Goal: Task Accomplishment & Management: Manage account settings

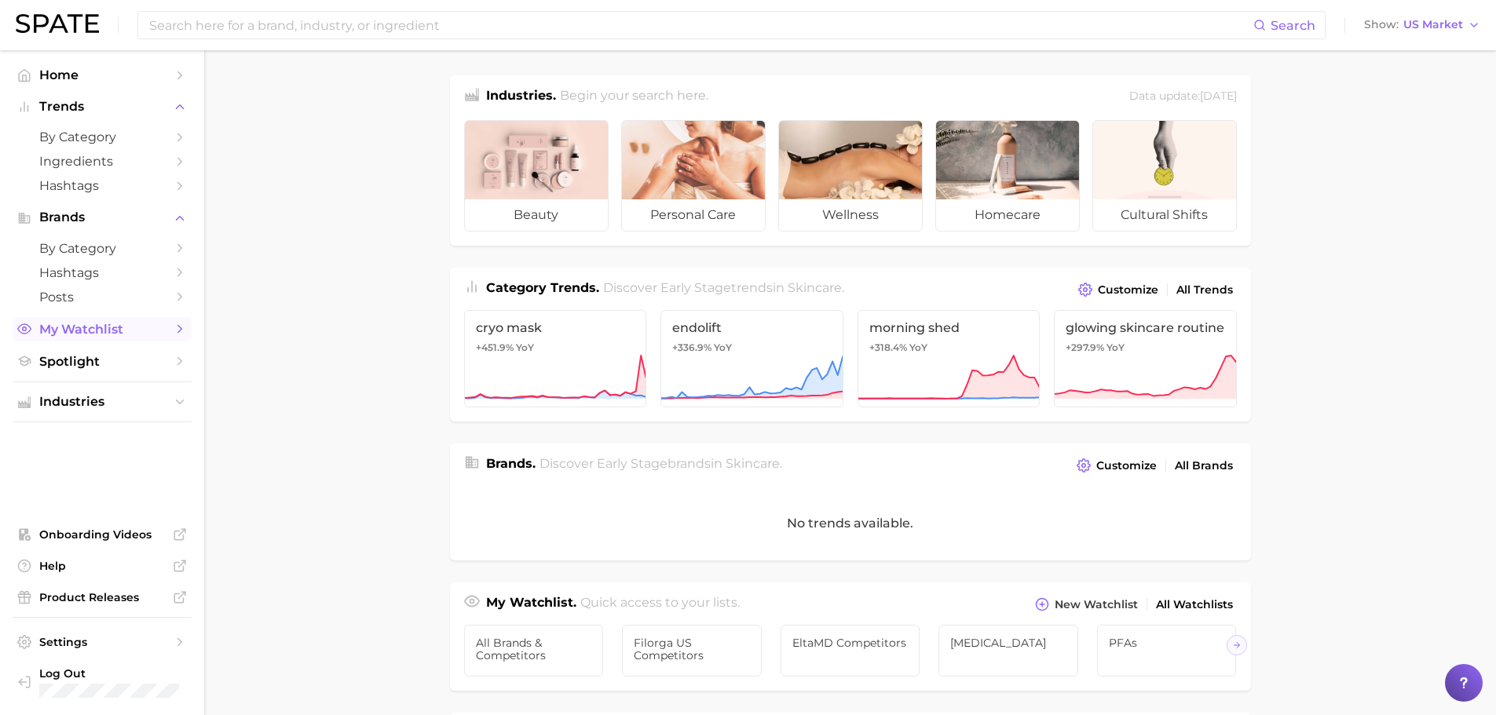
click at [57, 323] on span "My Watchlist" at bounding box center [102, 329] width 126 height 15
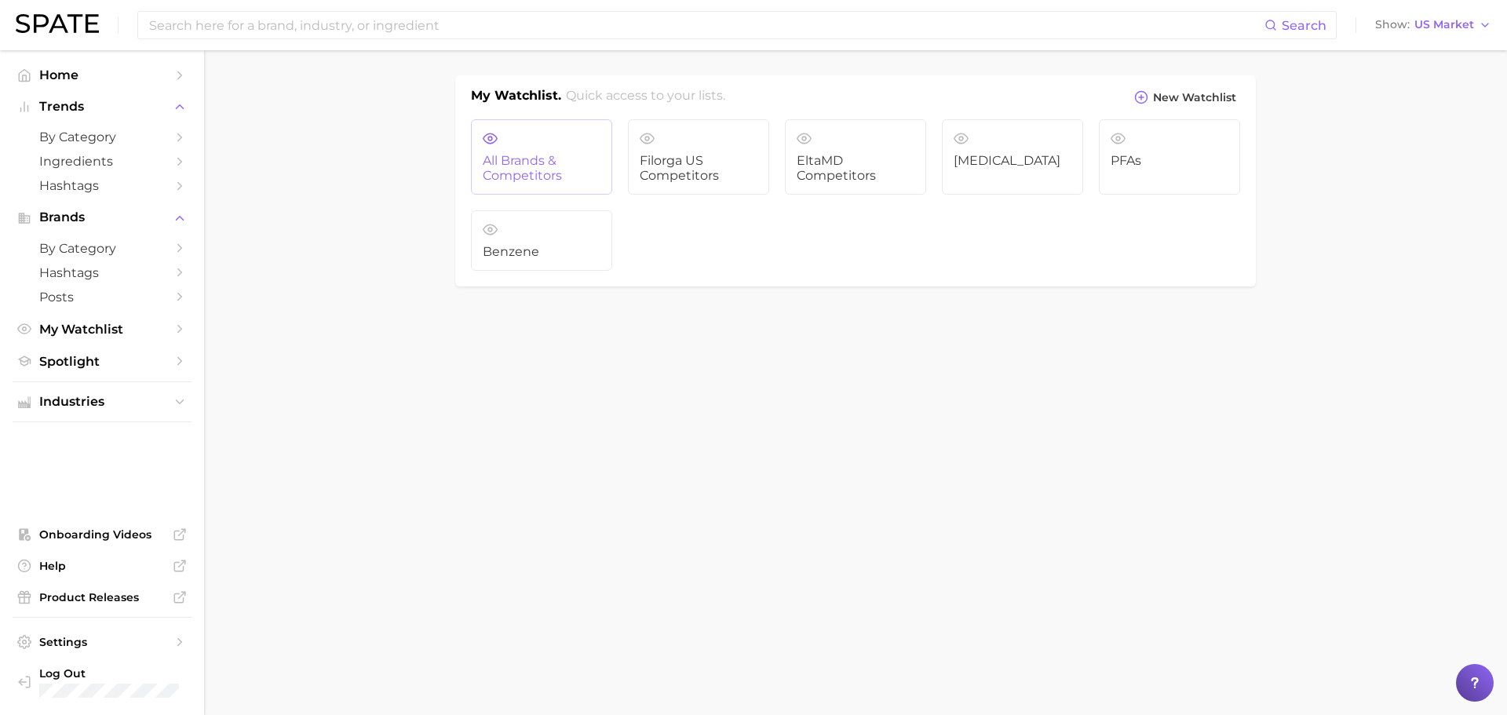
click at [570, 166] on span "All Brands & Competitors" at bounding box center [542, 168] width 118 height 29
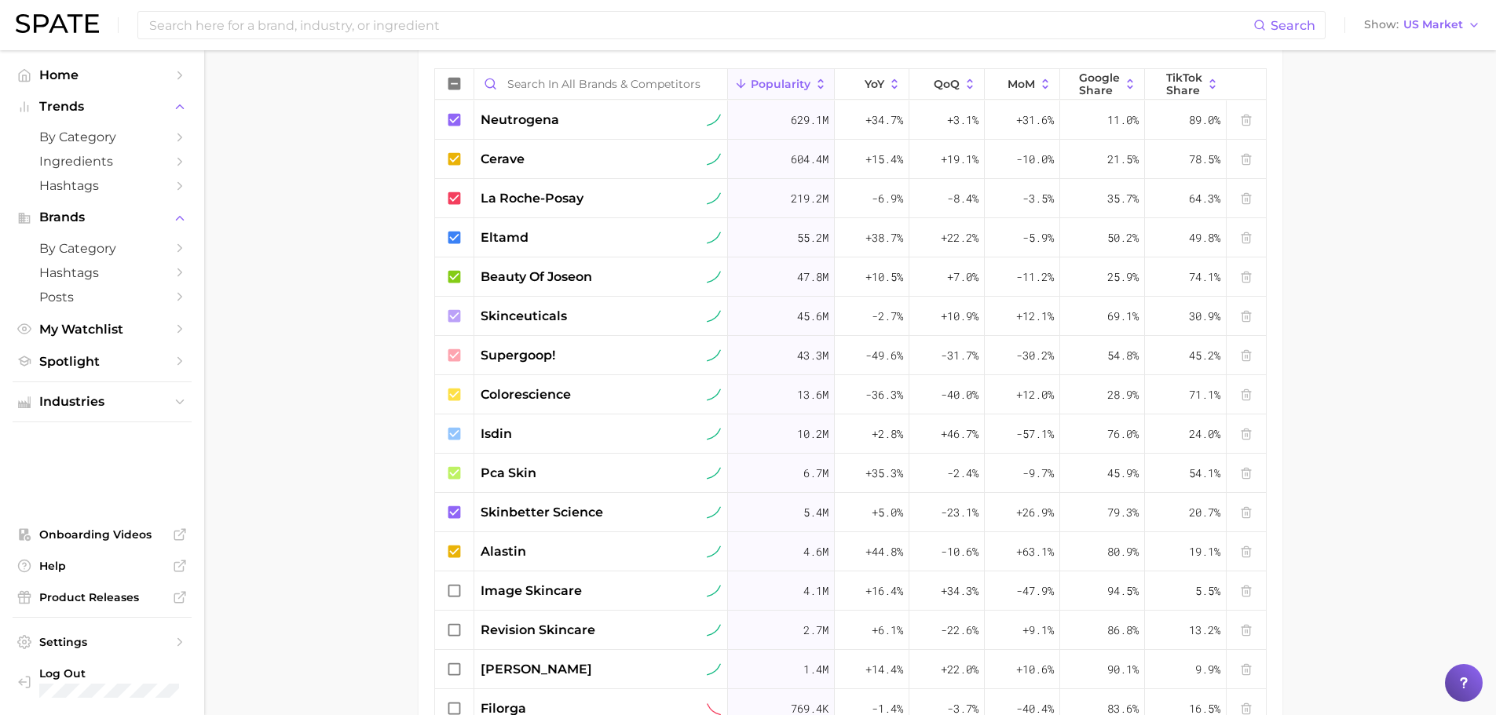
scroll to position [628, 0]
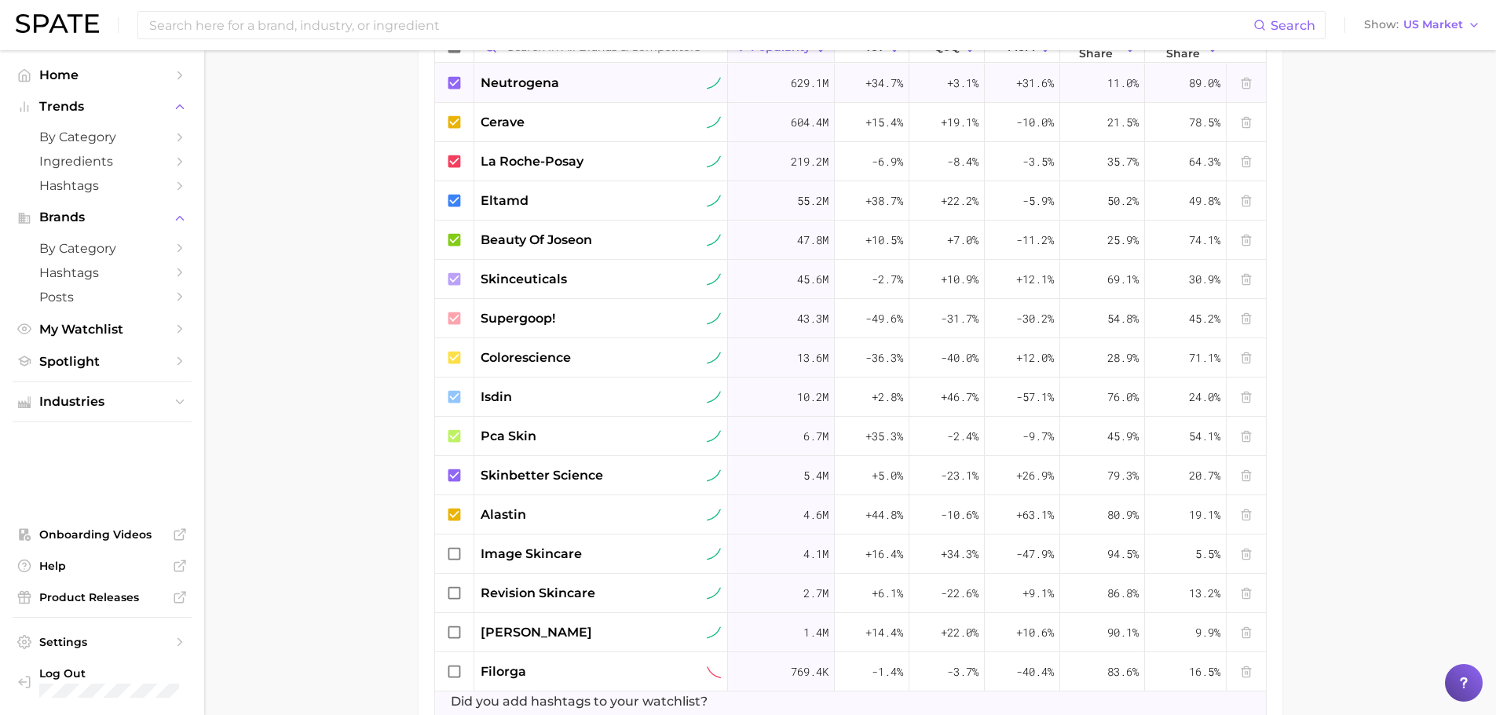
click at [453, 79] on icon at bounding box center [453, 82] width 13 height 13
click at [451, 120] on icon at bounding box center [453, 121] width 13 height 13
click at [451, 163] on icon at bounding box center [454, 161] width 17 height 17
click at [455, 204] on icon at bounding box center [453, 200] width 13 height 13
click at [454, 245] on icon at bounding box center [453, 239] width 13 height 13
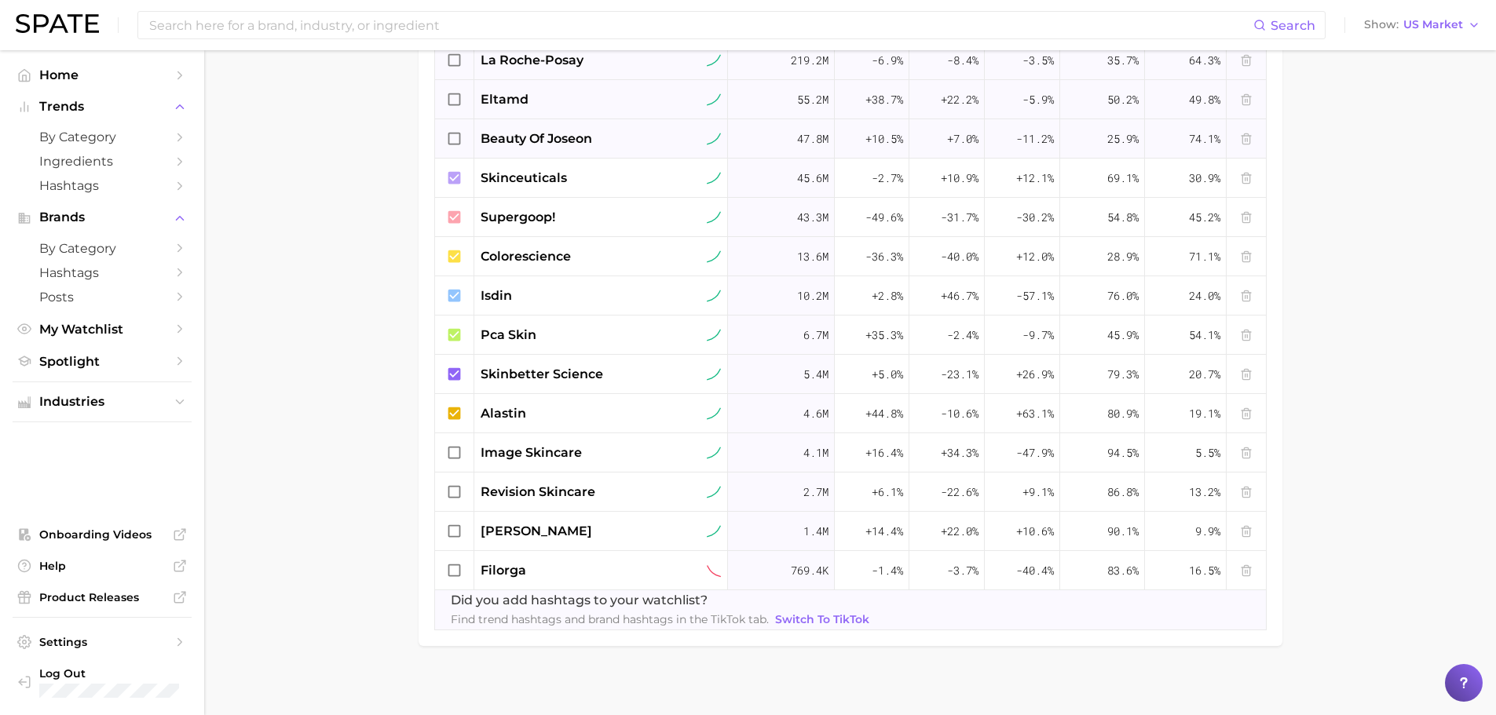
scroll to position [739, 0]
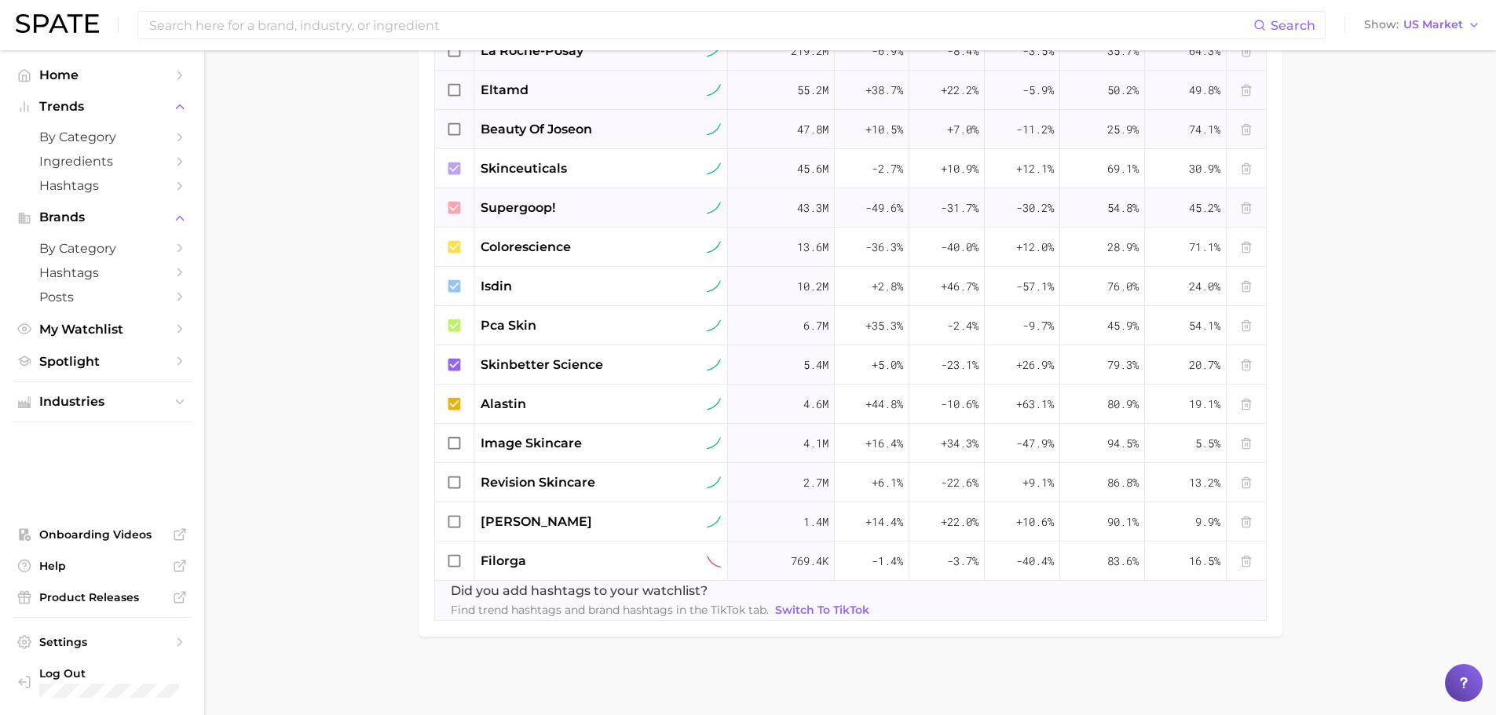
click at [453, 209] on icon at bounding box center [453, 207] width 13 height 13
click at [451, 247] on icon at bounding box center [454, 247] width 17 height 17
click at [449, 400] on icon at bounding box center [453, 403] width 13 height 13
click at [457, 287] on icon at bounding box center [453, 285] width 13 height 13
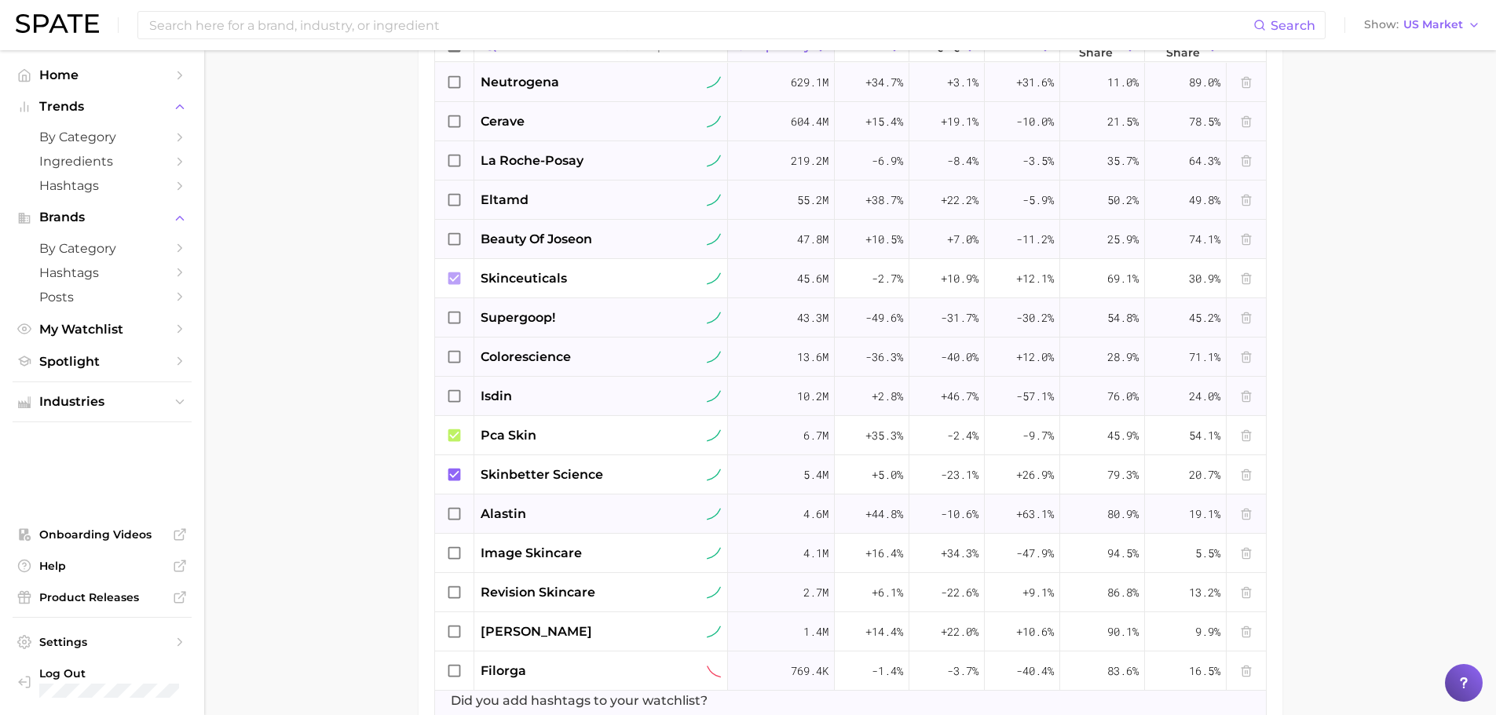
scroll to position [503, 0]
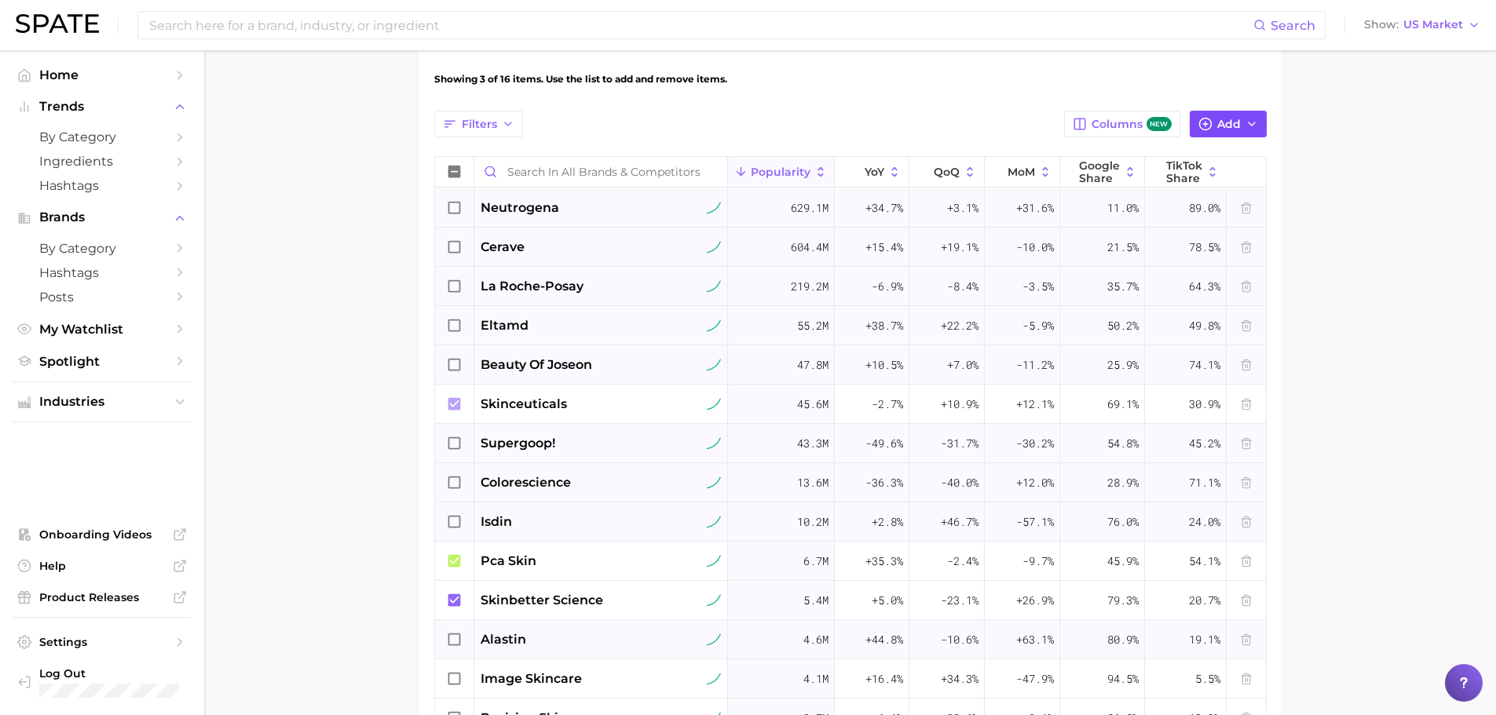
click at [1224, 128] on span "Add" at bounding box center [1229, 124] width 24 height 13
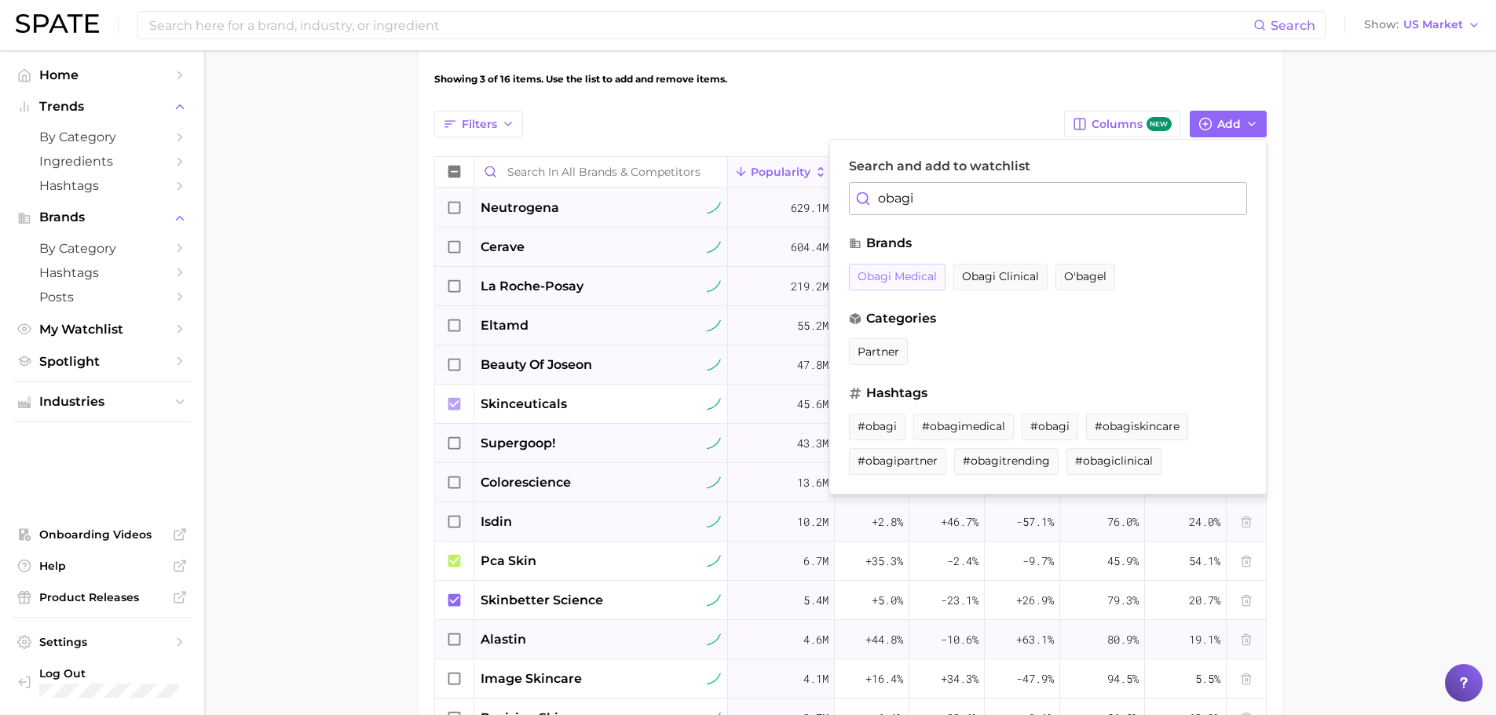
click at [921, 277] on span "obagi medical" at bounding box center [896, 276] width 79 height 13
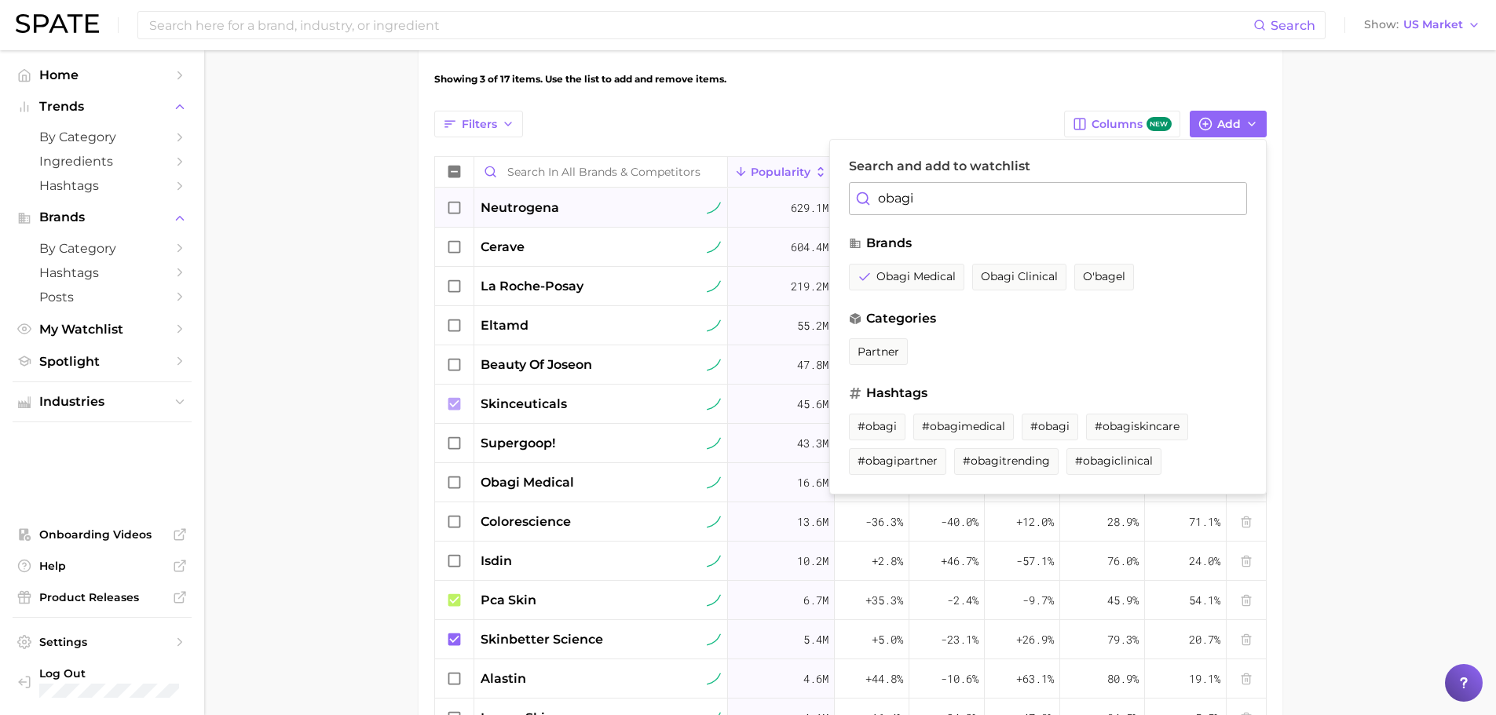
drag, startPoint x: 934, startPoint y: 199, endPoint x: 784, endPoint y: 196, distance: 150.8
click at [784, 196] on div "Filters Columns new Add Search and add to watchlist obagi brands obagi medical …" at bounding box center [850, 491] width 832 height 761
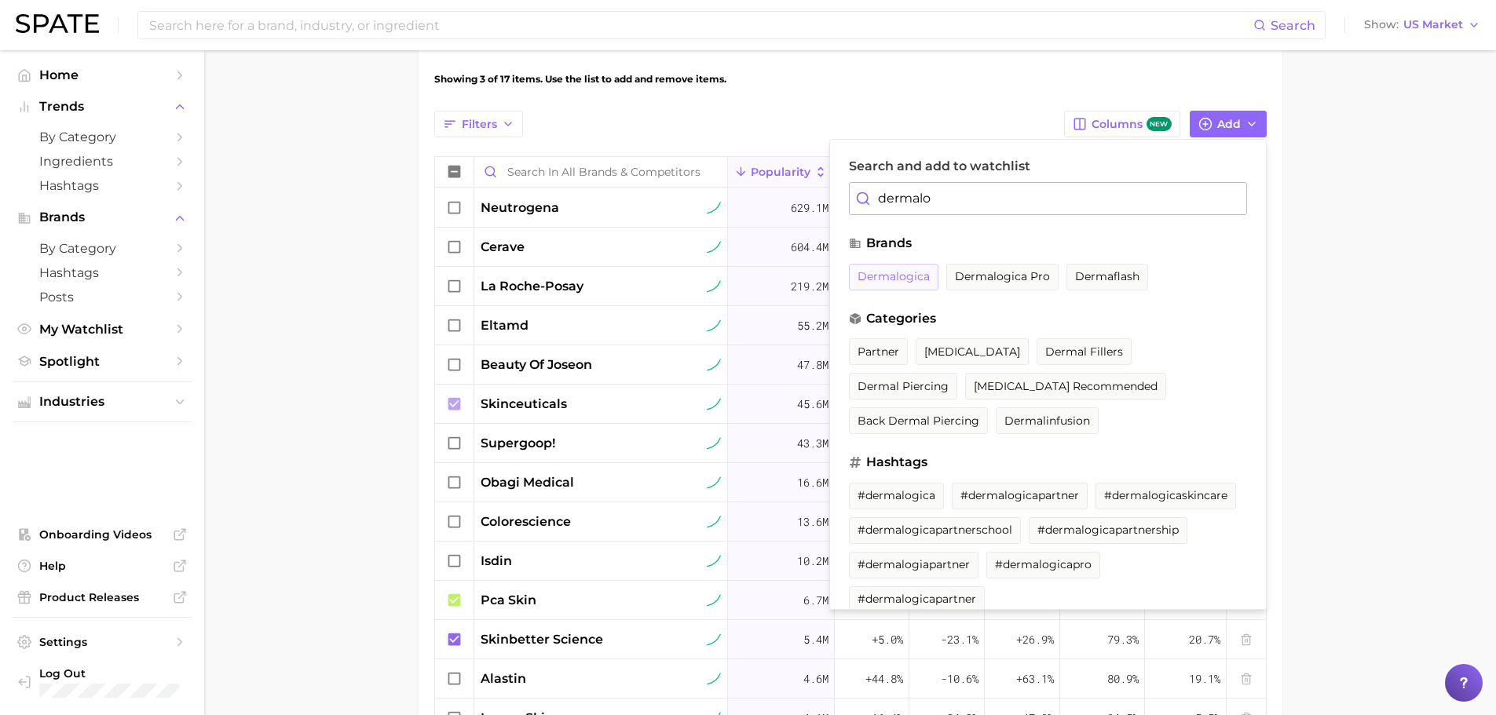
type input "dermalo"
click at [865, 270] on span "dermalogica" at bounding box center [893, 276] width 72 height 13
click at [307, 331] on main "All Brands & Competitors Settings Overview Google TikTok View Combined Export D…" at bounding box center [849, 256] width 1291 height 1419
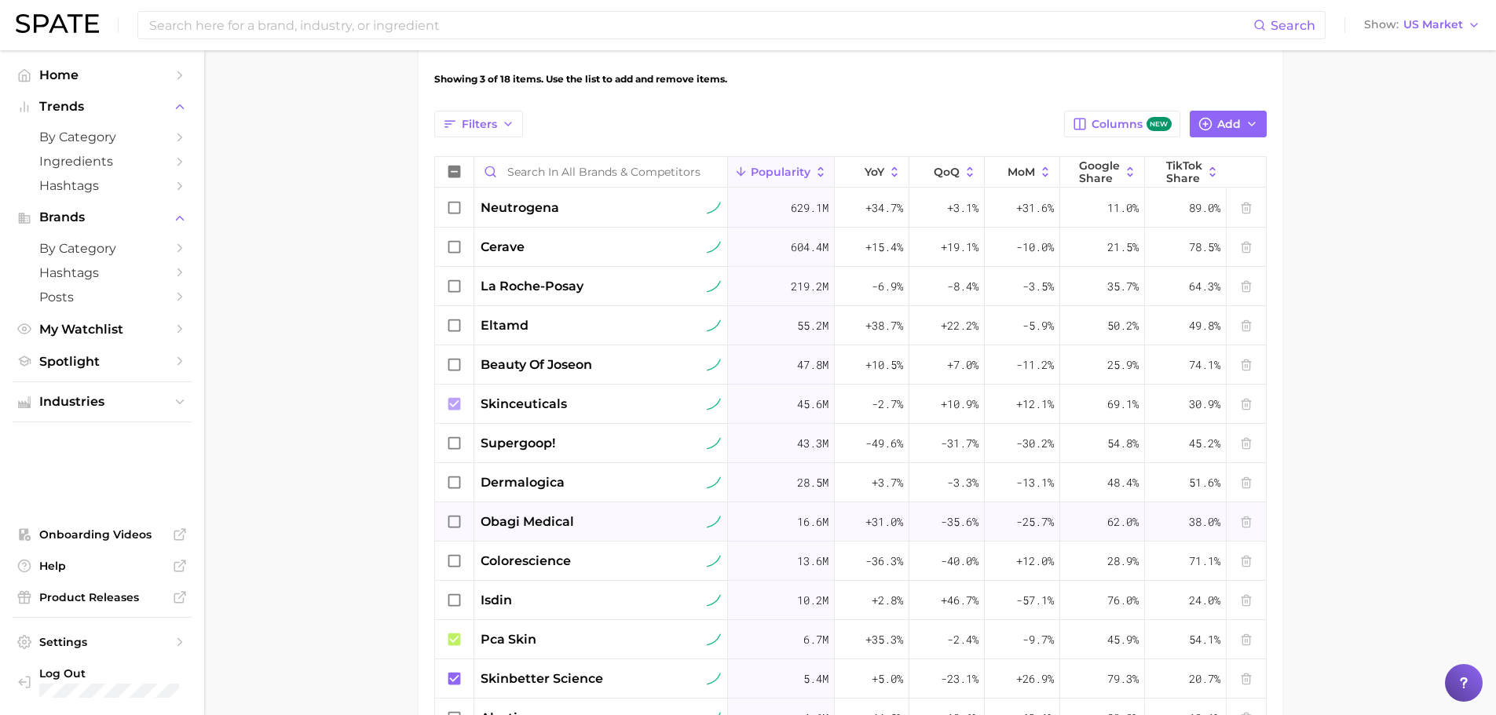
click at [453, 522] on icon at bounding box center [454, 521] width 17 height 17
click at [454, 484] on icon at bounding box center [454, 482] width 17 height 17
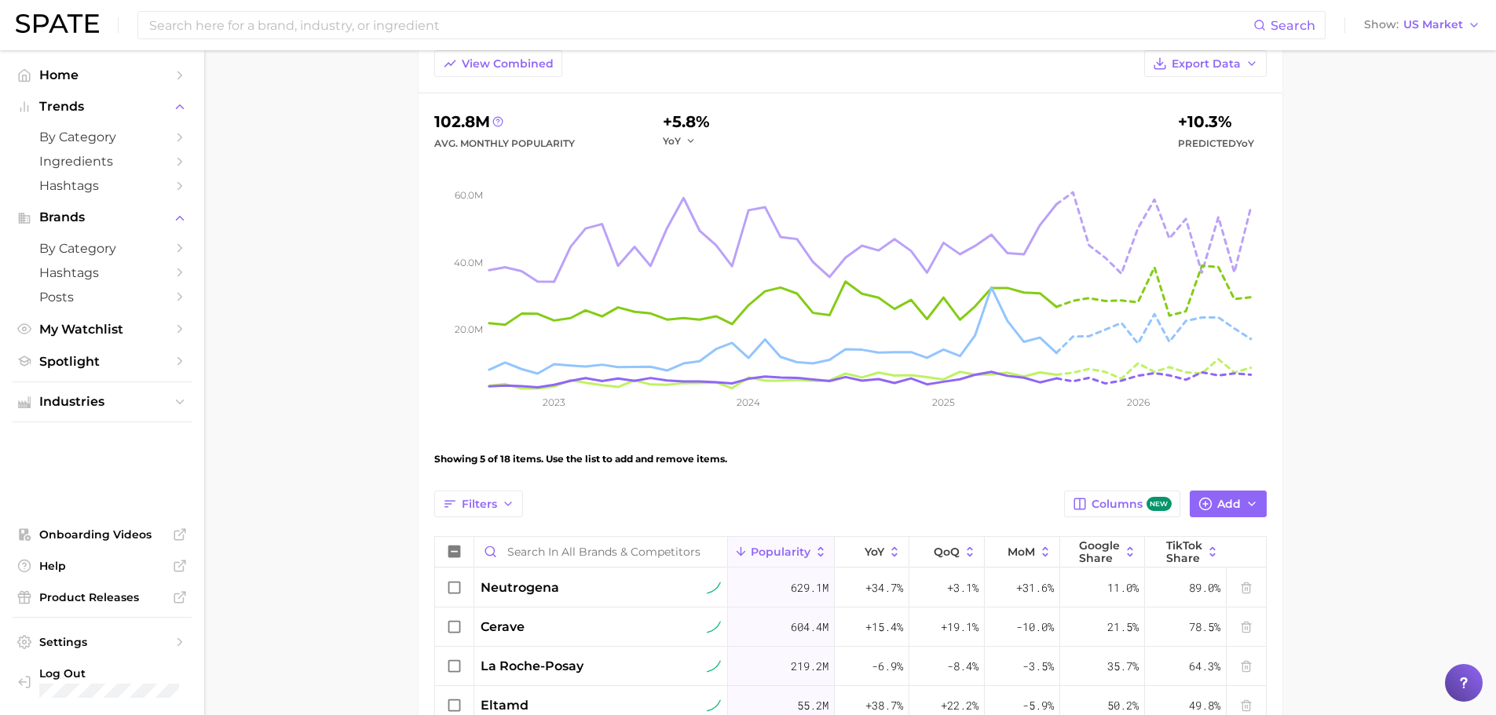
scroll to position [47, 0]
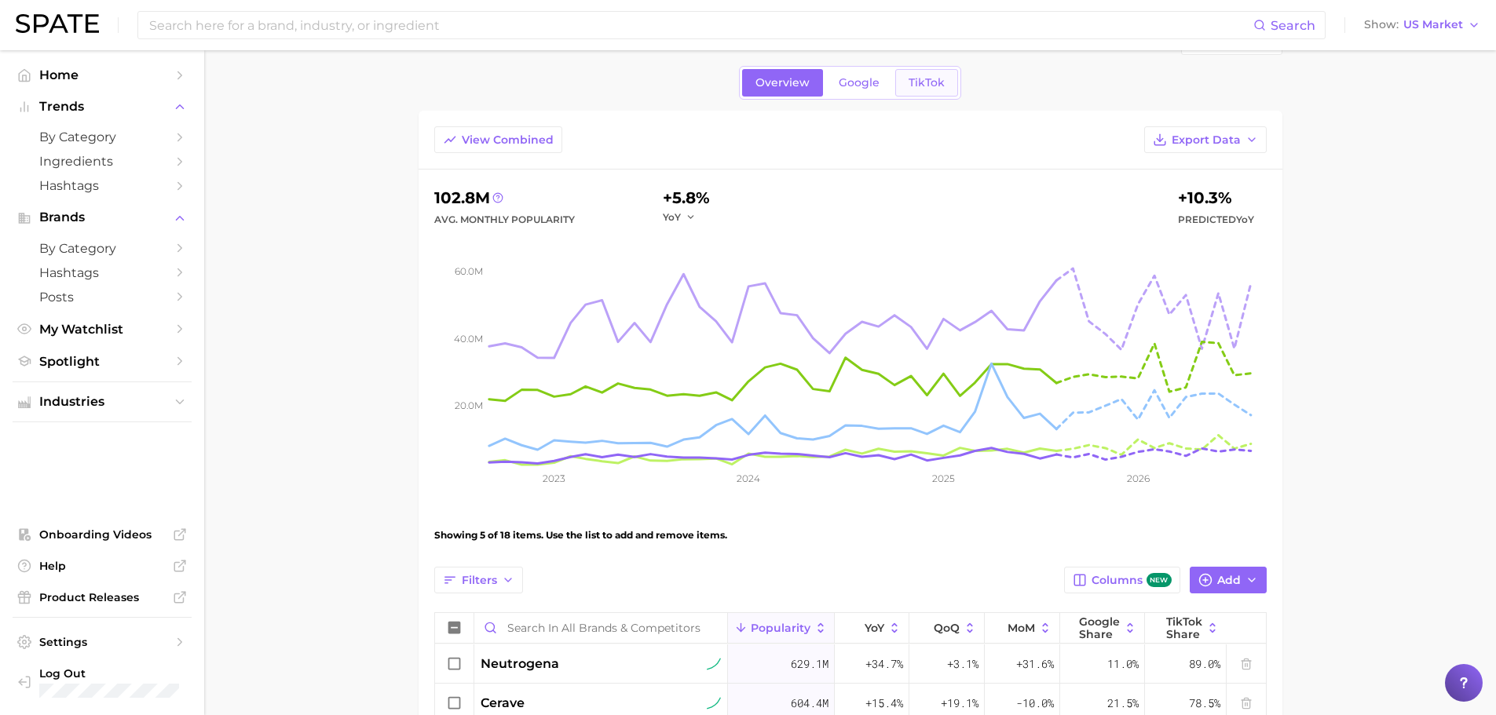
click at [926, 82] on span "TikTok" at bounding box center [926, 82] width 36 height 13
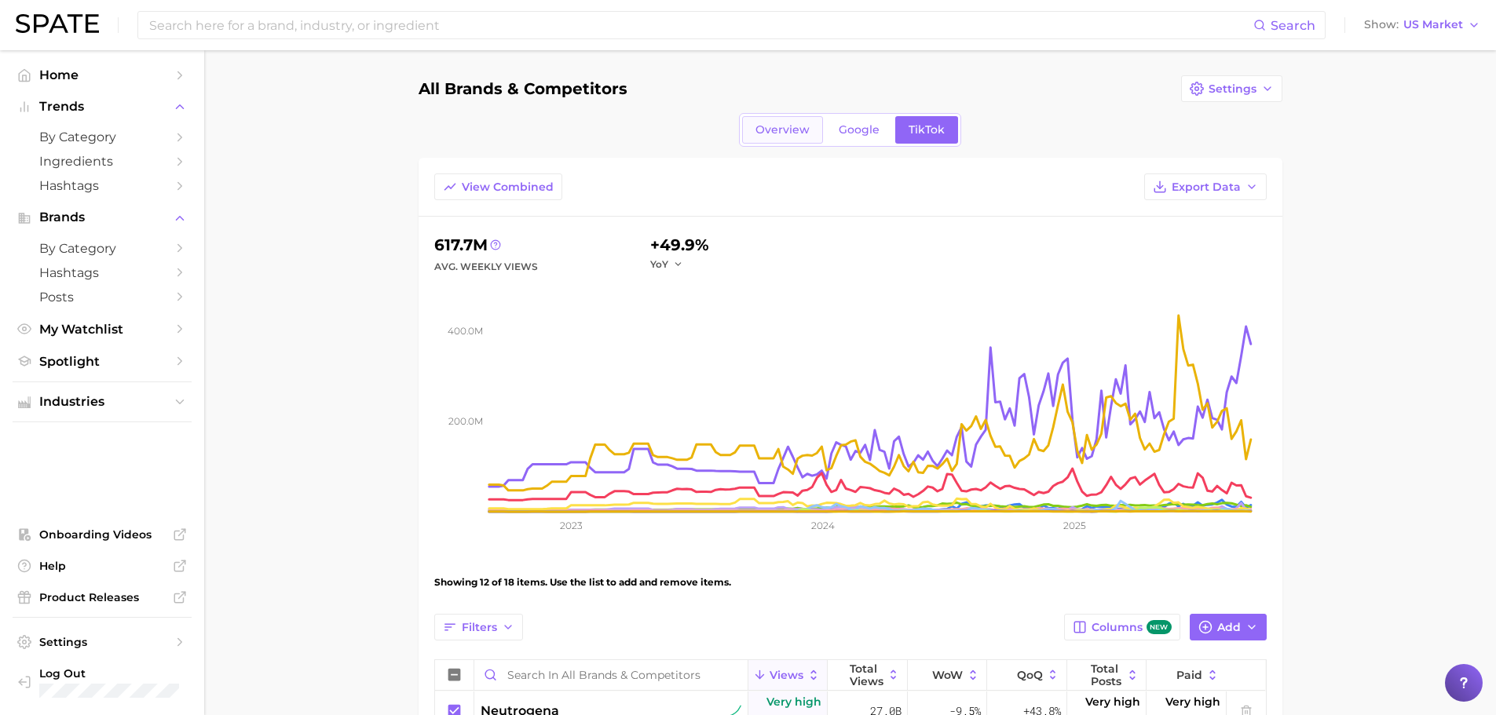
click at [769, 137] on link "Overview" at bounding box center [782, 129] width 81 height 27
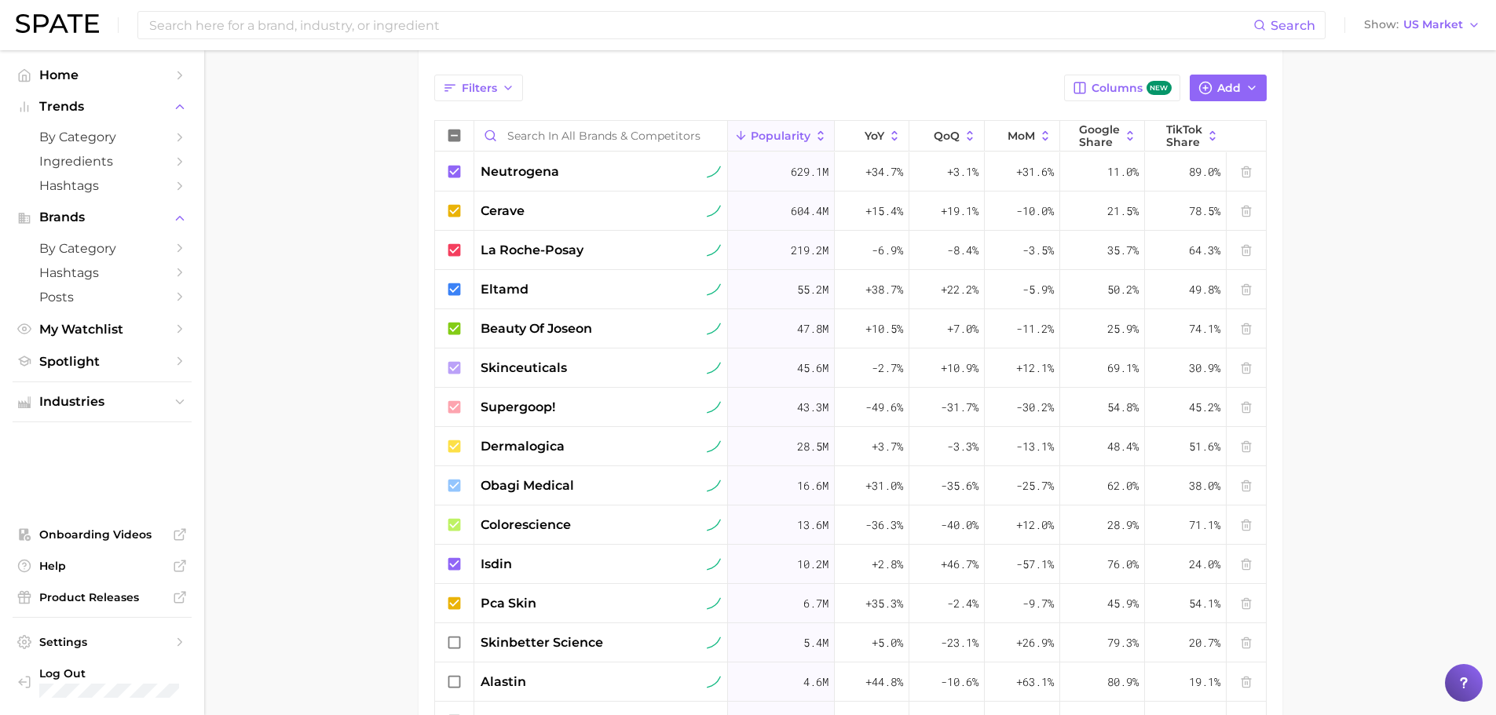
scroll to position [707, 0]
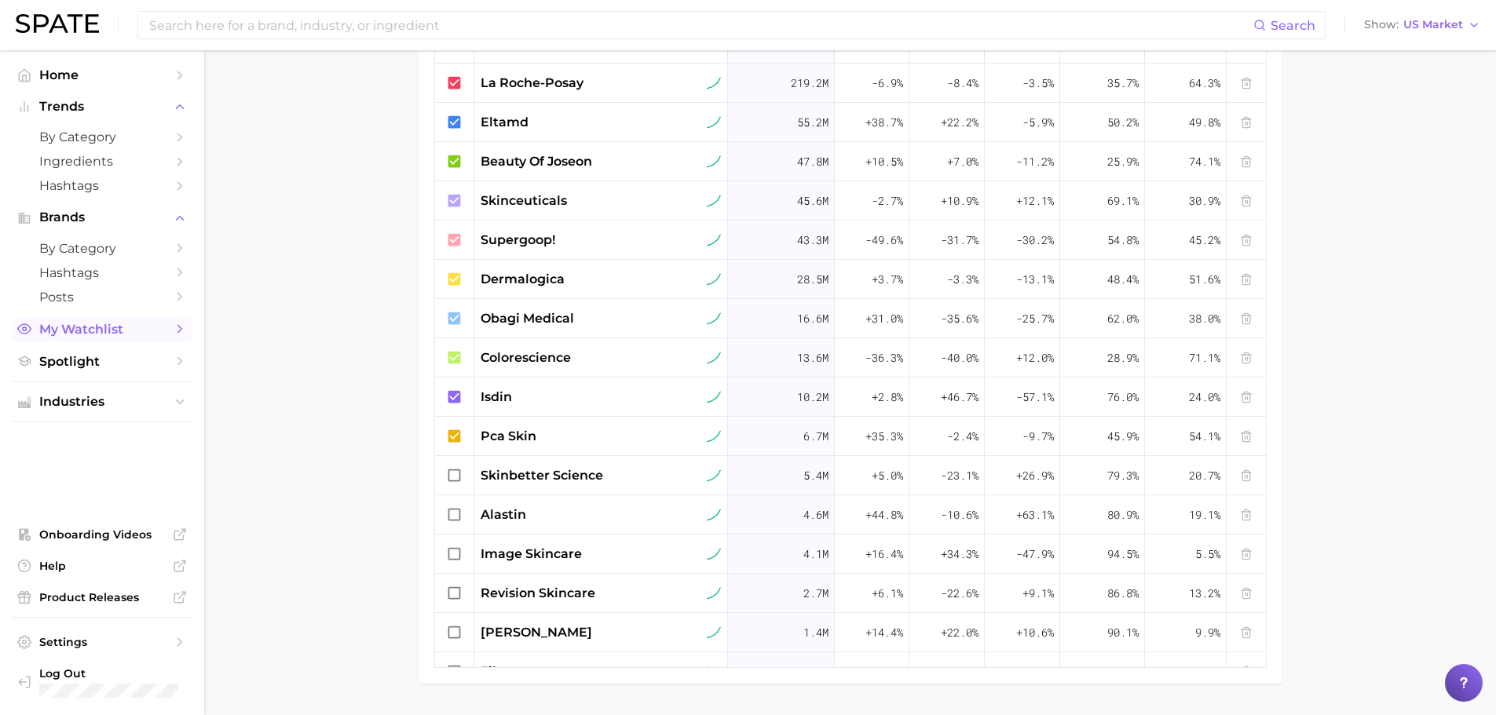
click at [84, 328] on span "My Watchlist" at bounding box center [102, 329] width 126 height 15
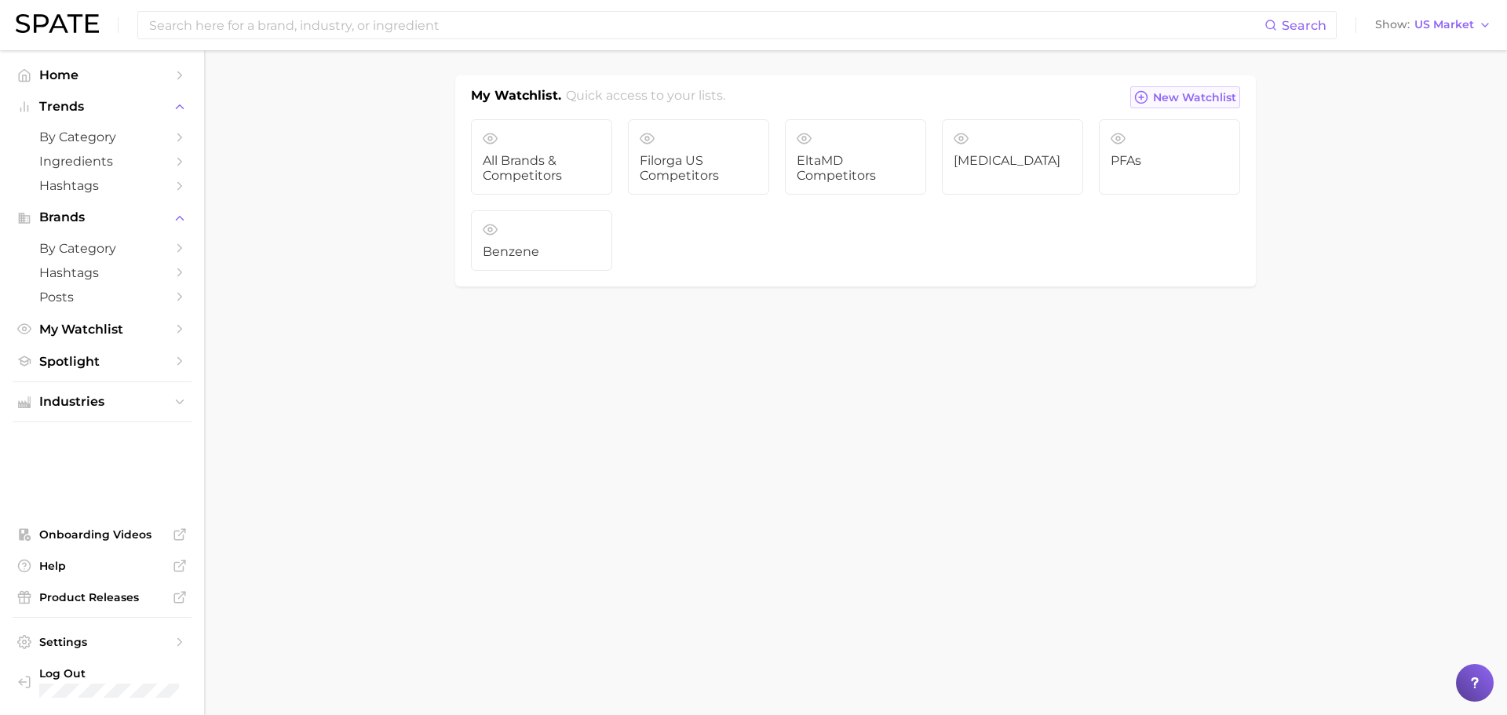
click at [1214, 101] on span "New Watchlist" at bounding box center [1194, 97] width 83 height 13
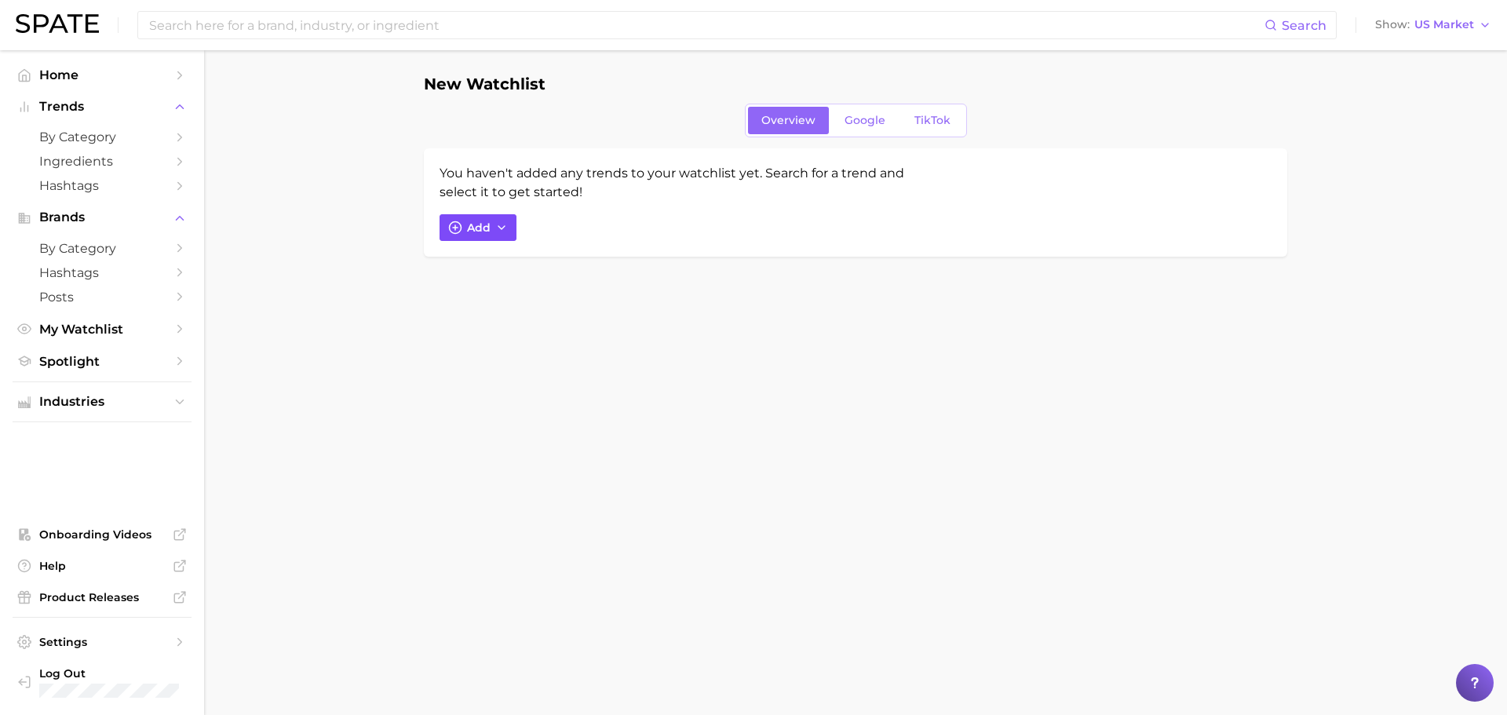
click at [481, 229] on span "Add" at bounding box center [479, 227] width 24 height 13
type input "pca"
click at [468, 456] on span "pca skin" at bounding box center [491, 455] width 47 height 13
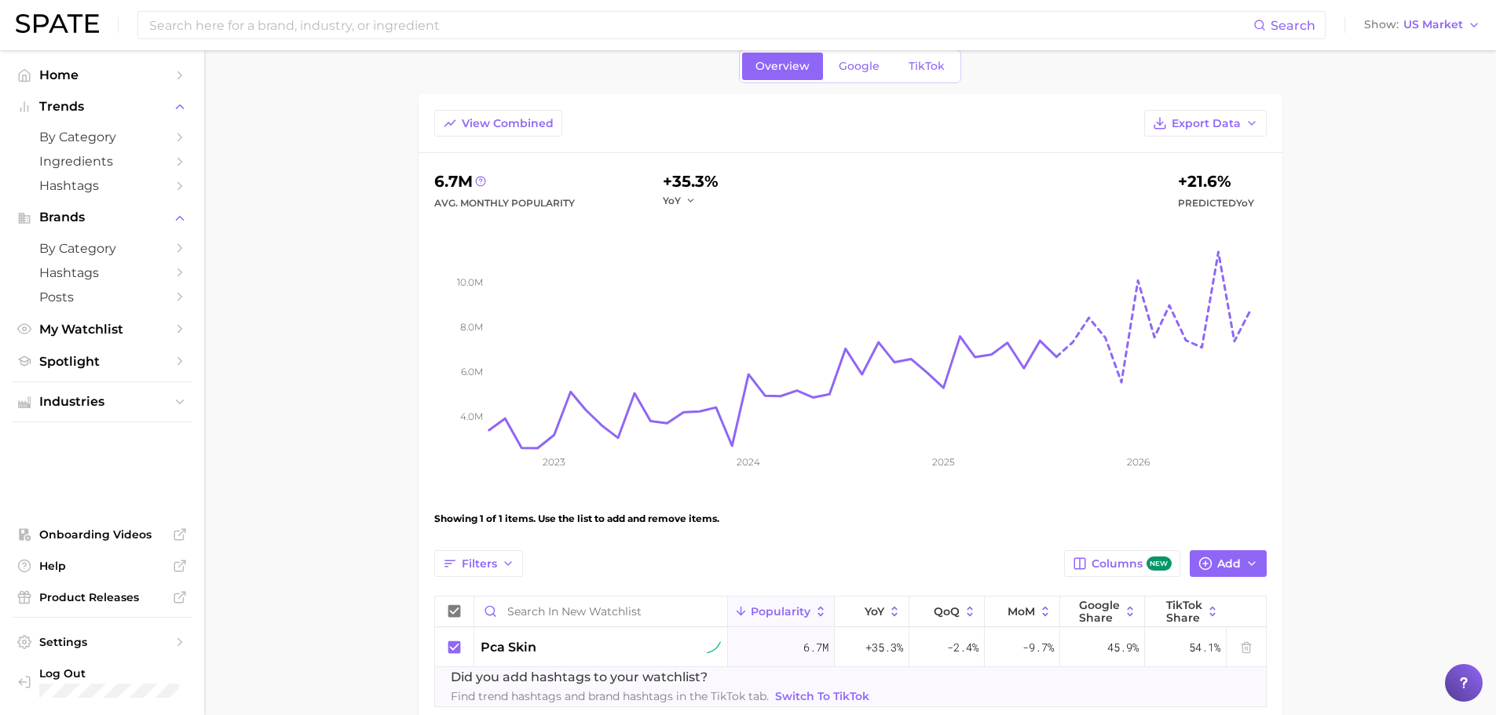
scroll to position [150, 0]
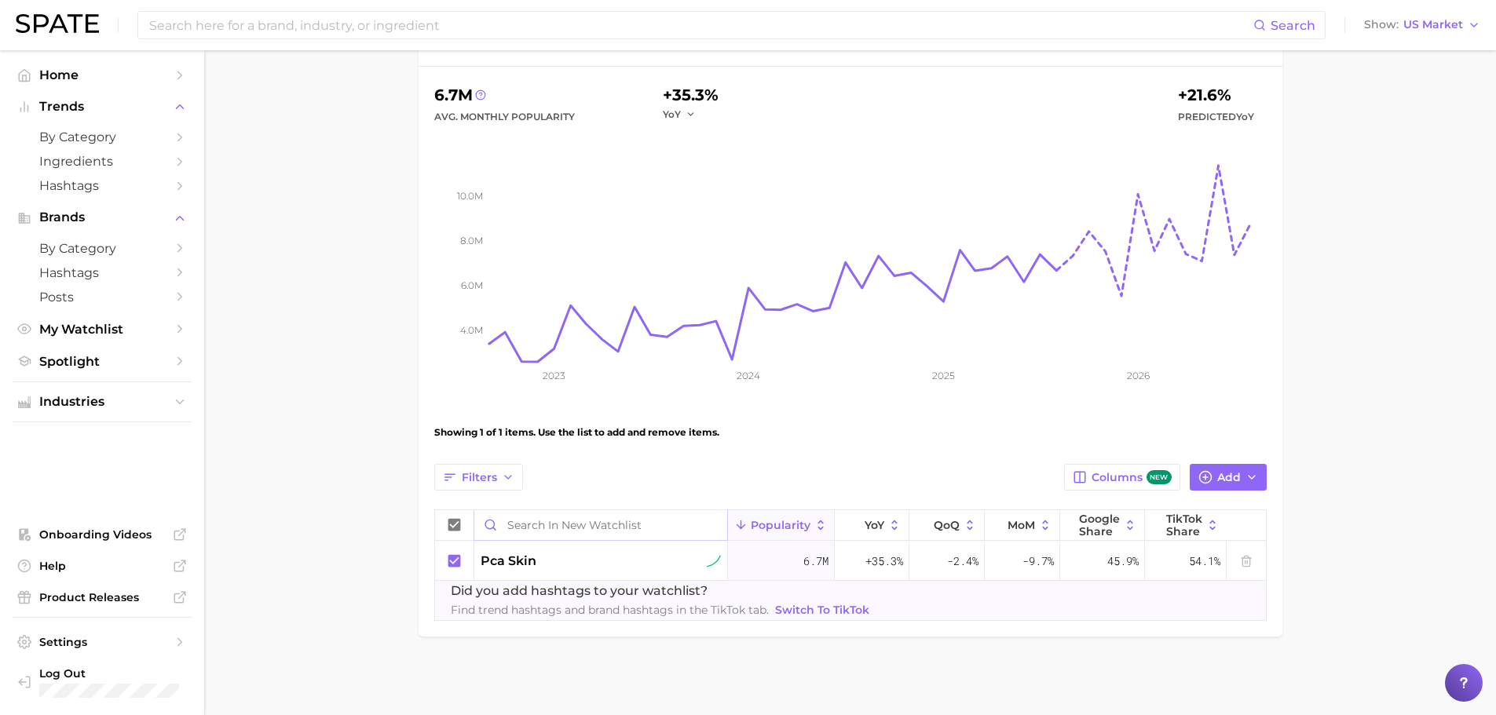
click at [594, 529] on input "Search in New Watchlist" at bounding box center [601, 525] width 254 height 30
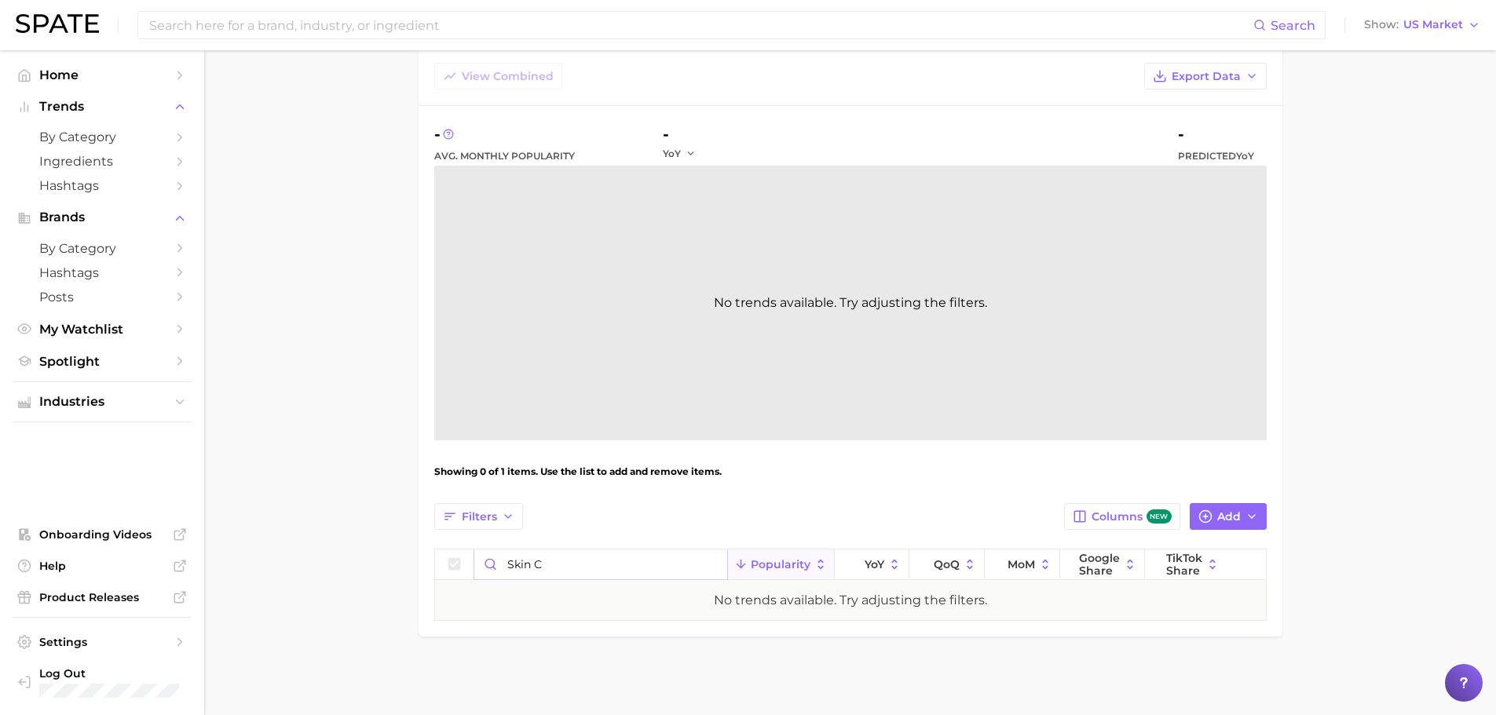
scroll to position [111, 0]
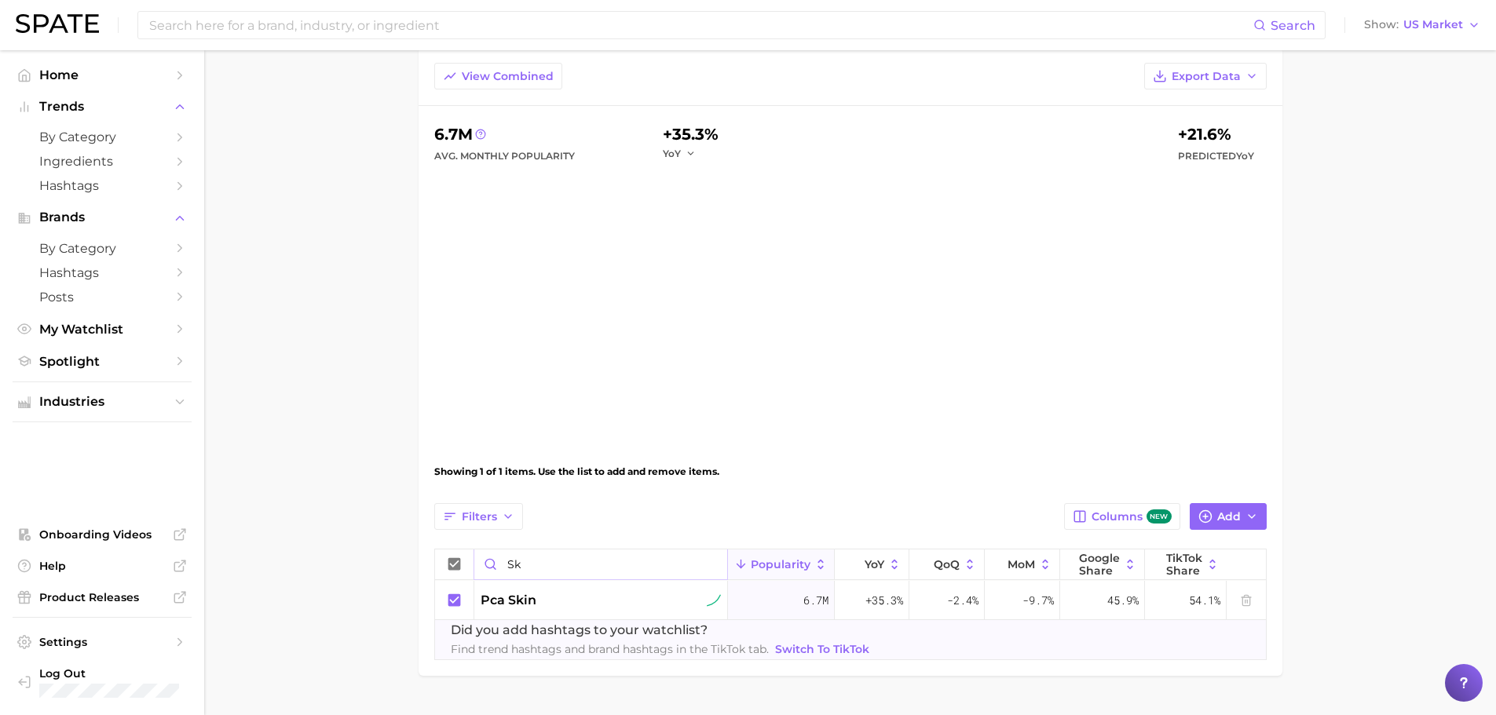
scroll to position [150, 0]
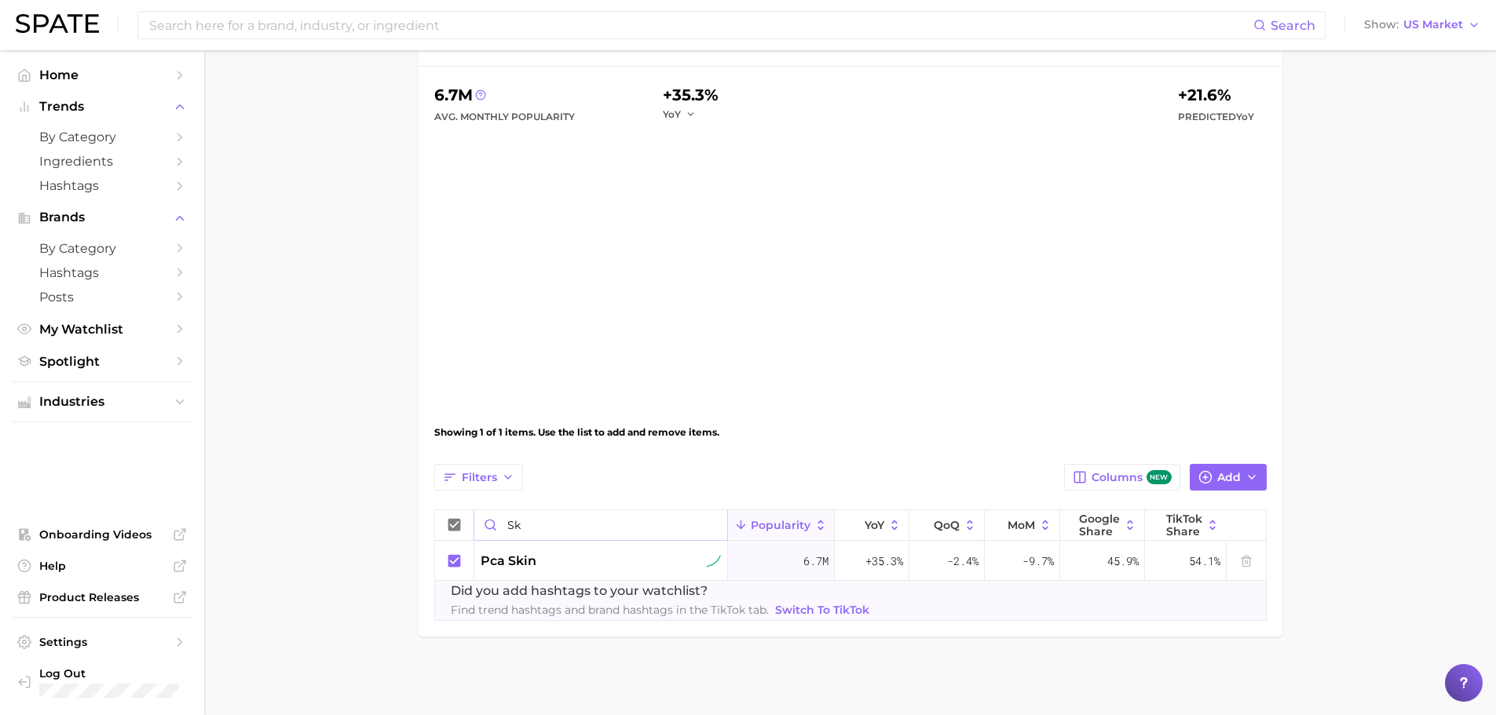
type input "s"
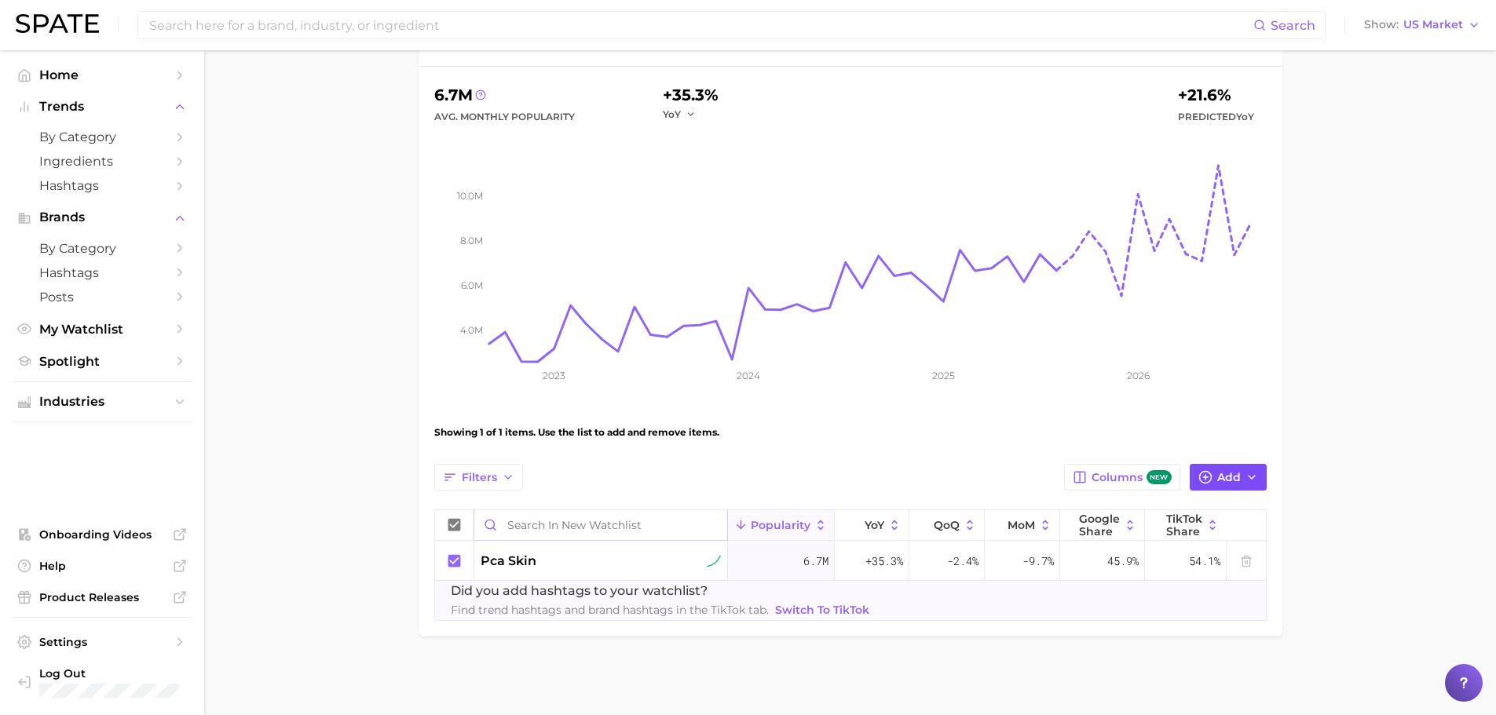
click at [1228, 483] on span "Add" at bounding box center [1229, 477] width 24 height 13
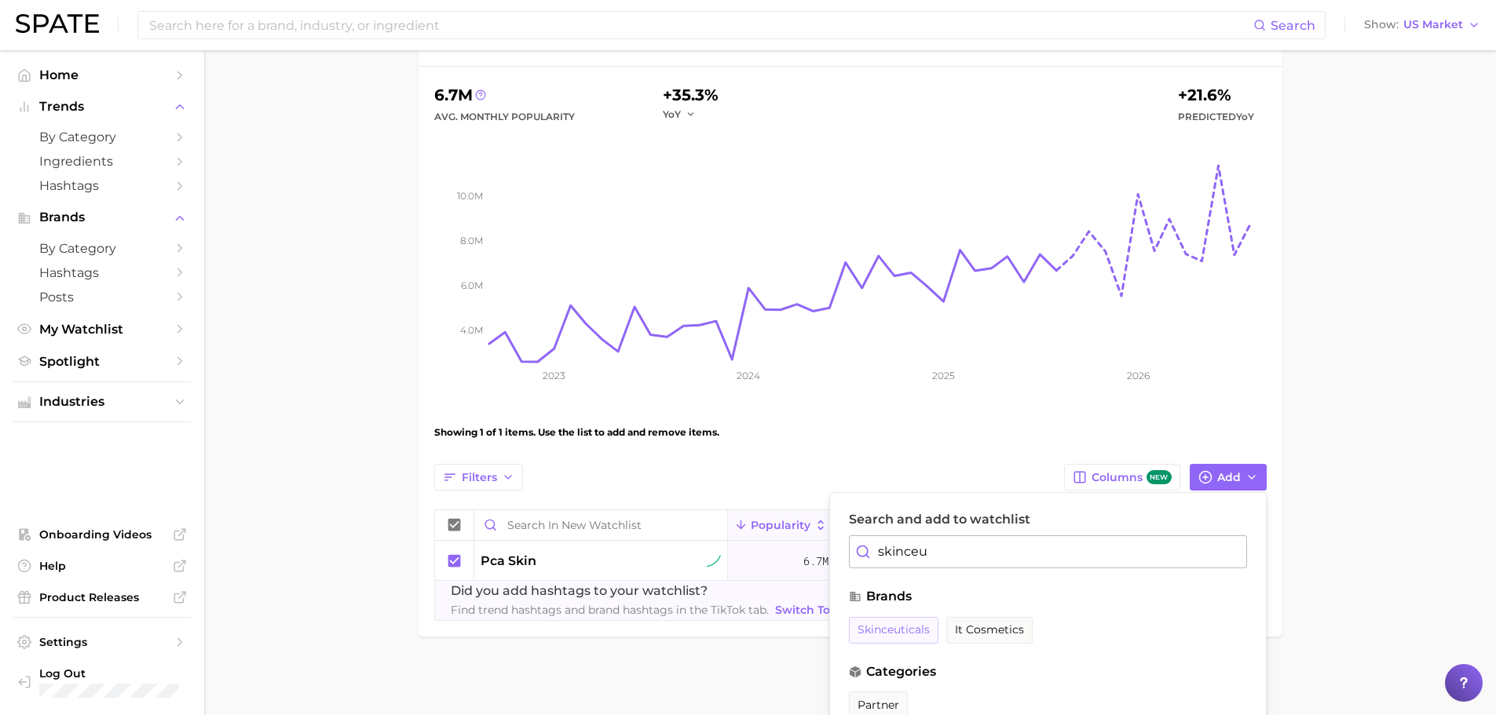
click at [901, 623] on span "skinceuticals" at bounding box center [893, 629] width 72 height 13
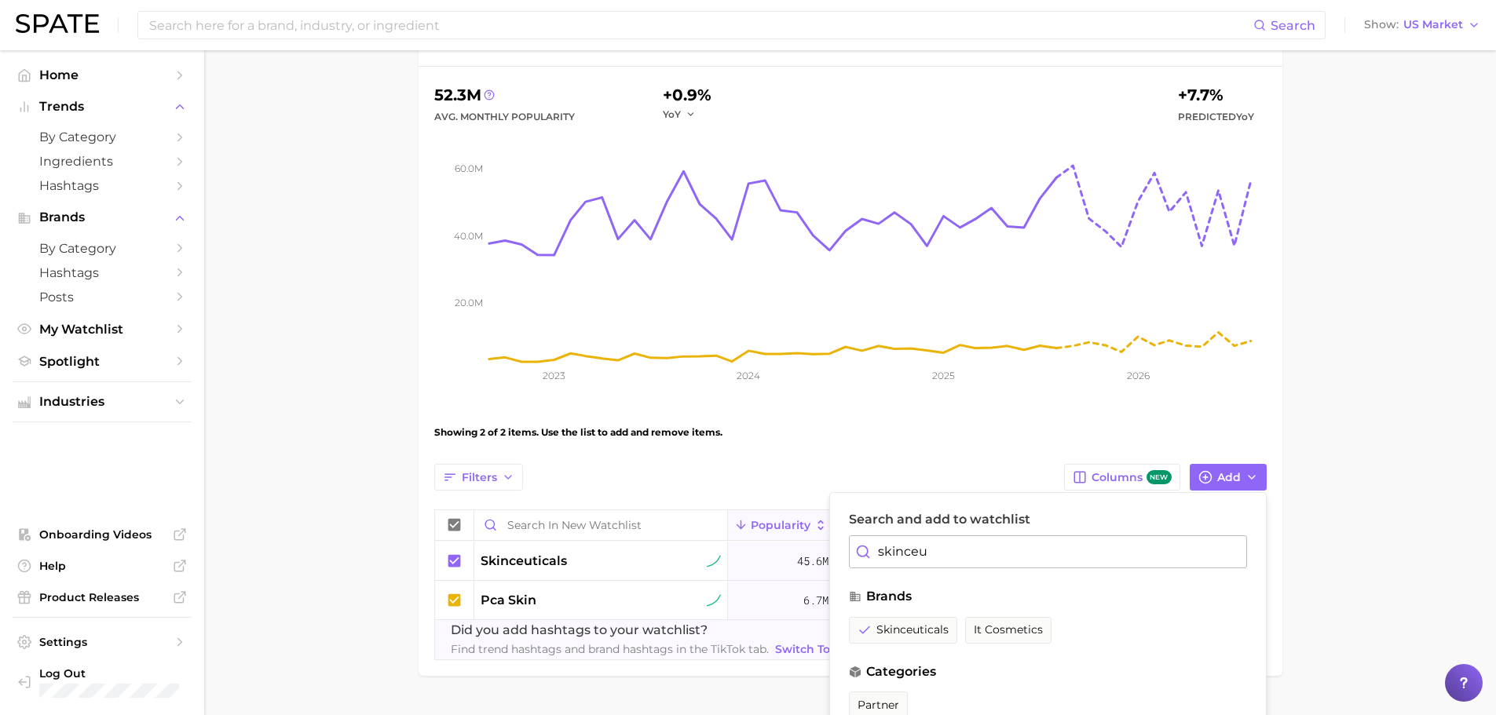
drag, startPoint x: 940, startPoint y: 551, endPoint x: 852, endPoint y: 548, distance: 88.0
click at [863, 549] on div "skinceu" at bounding box center [1048, 551] width 398 height 33
click at [874, 633] on span "obagi medical" at bounding box center [896, 629] width 79 height 13
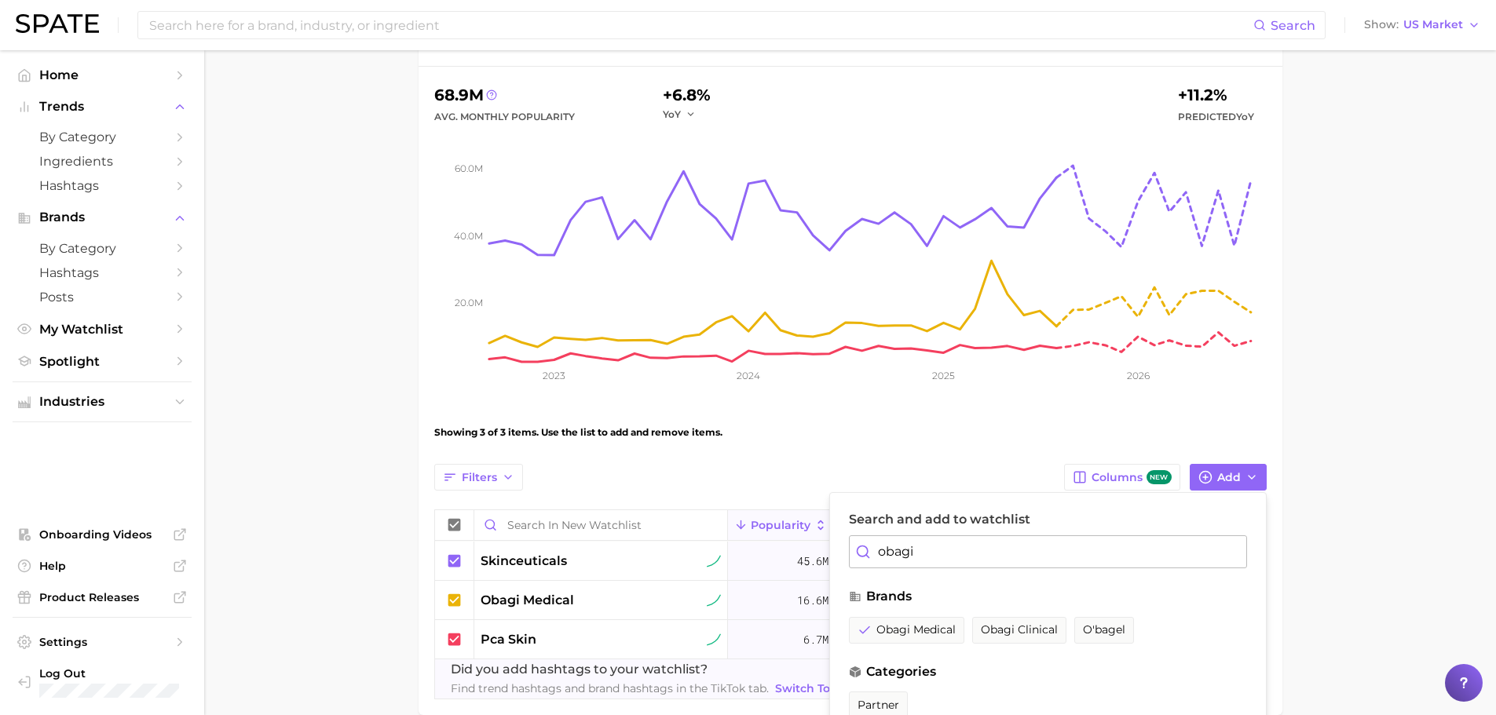
drag, startPoint x: 926, startPoint y: 551, endPoint x: 846, endPoint y: 545, distance: 81.1
click at [846, 545] on div "Search and add to watchlist obagi brands obagi medical obagi clinical o'bagel c…" at bounding box center [1047, 670] width 437 height 356
type input "skinbetter"
click at [900, 638] on button "skinbetter science" at bounding box center [909, 630] width 120 height 27
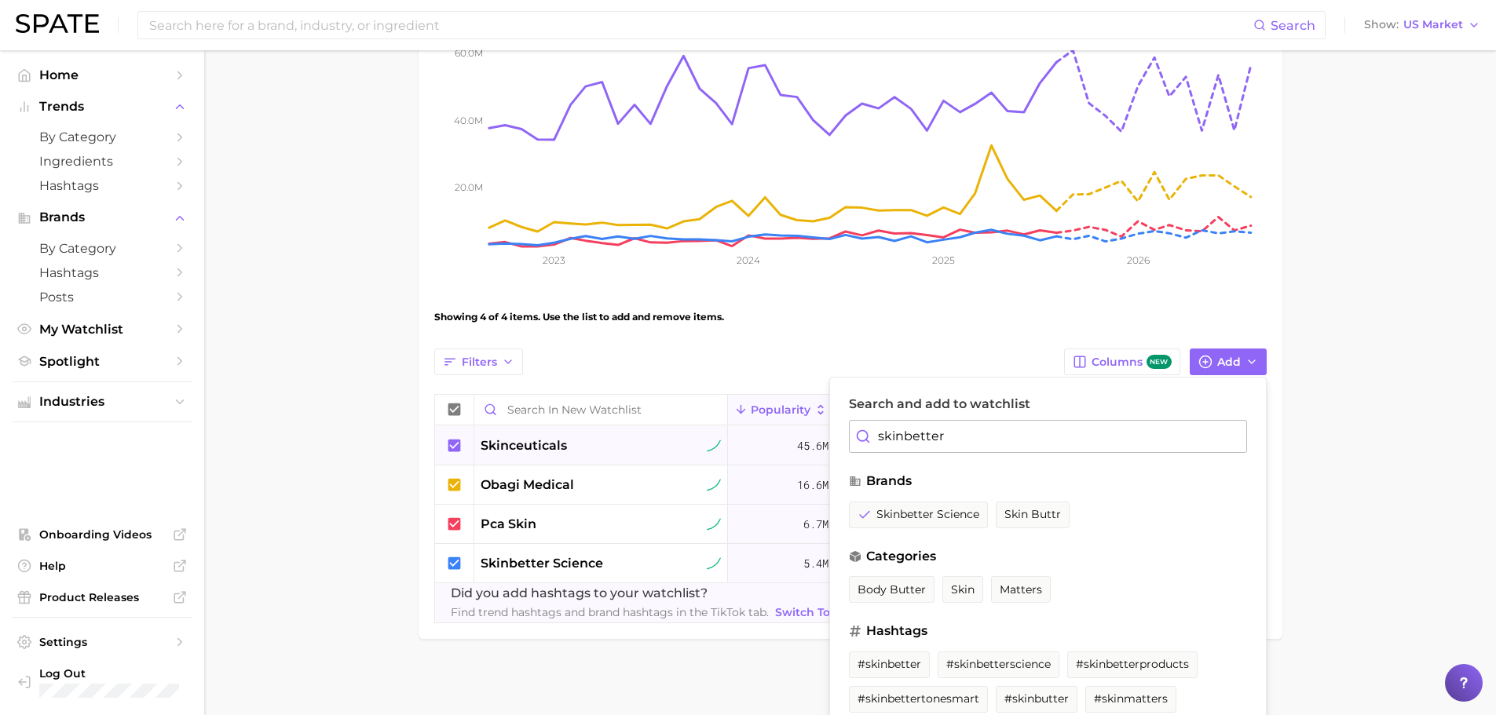
scroll to position [283, 0]
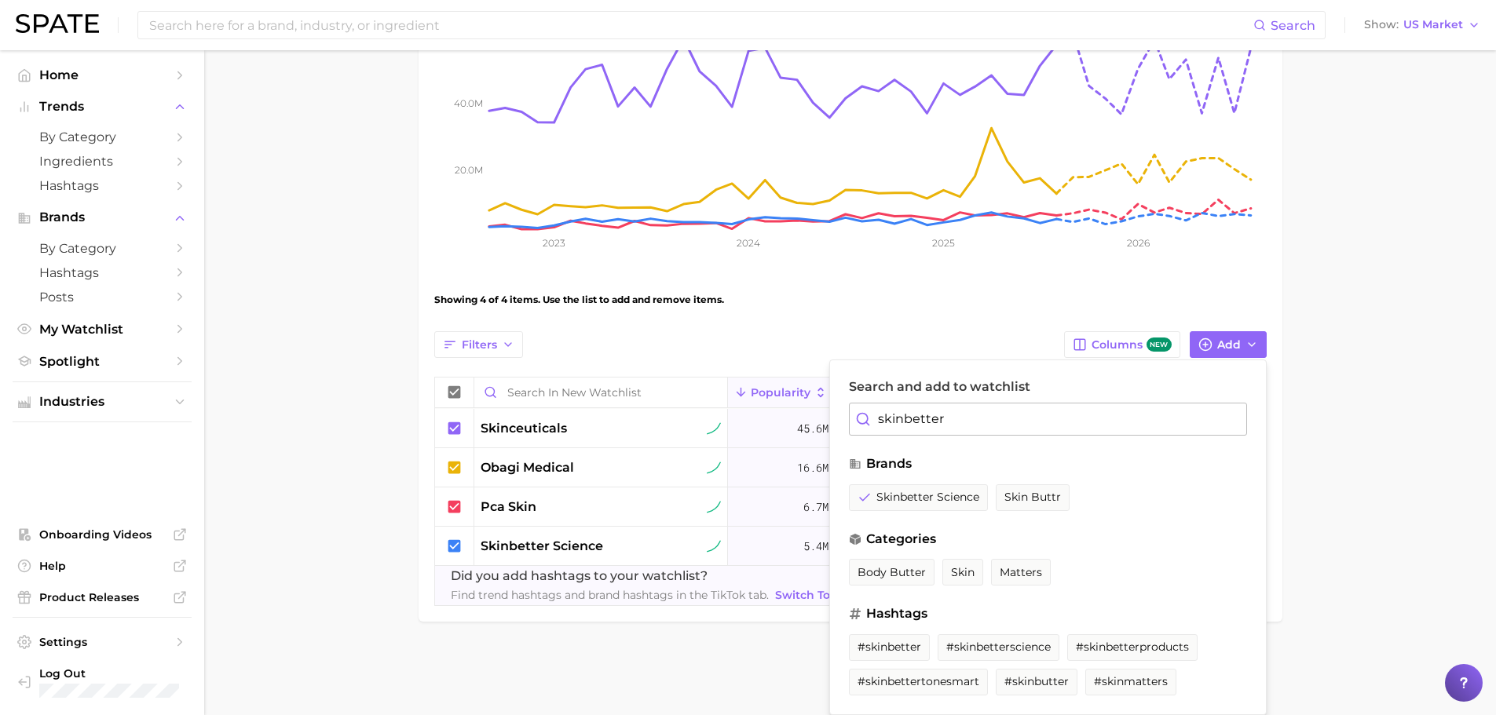
click at [588, 651] on main "New Watchlist Settings Overview Google TikTok View Combined Export Data 74.3m A…" at bounding box center [849, 234] width 1291 height 933
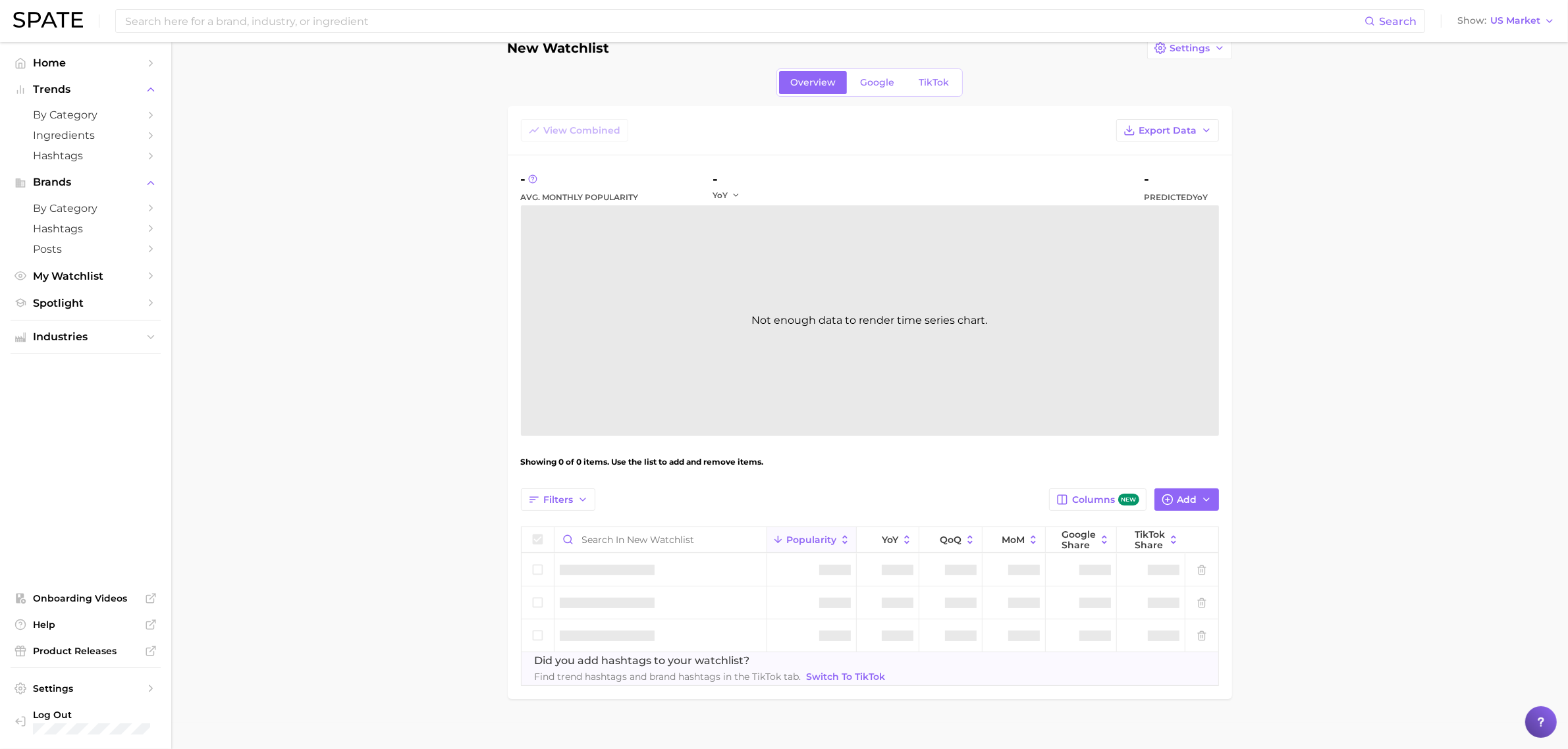
scroll to position [0, 0]
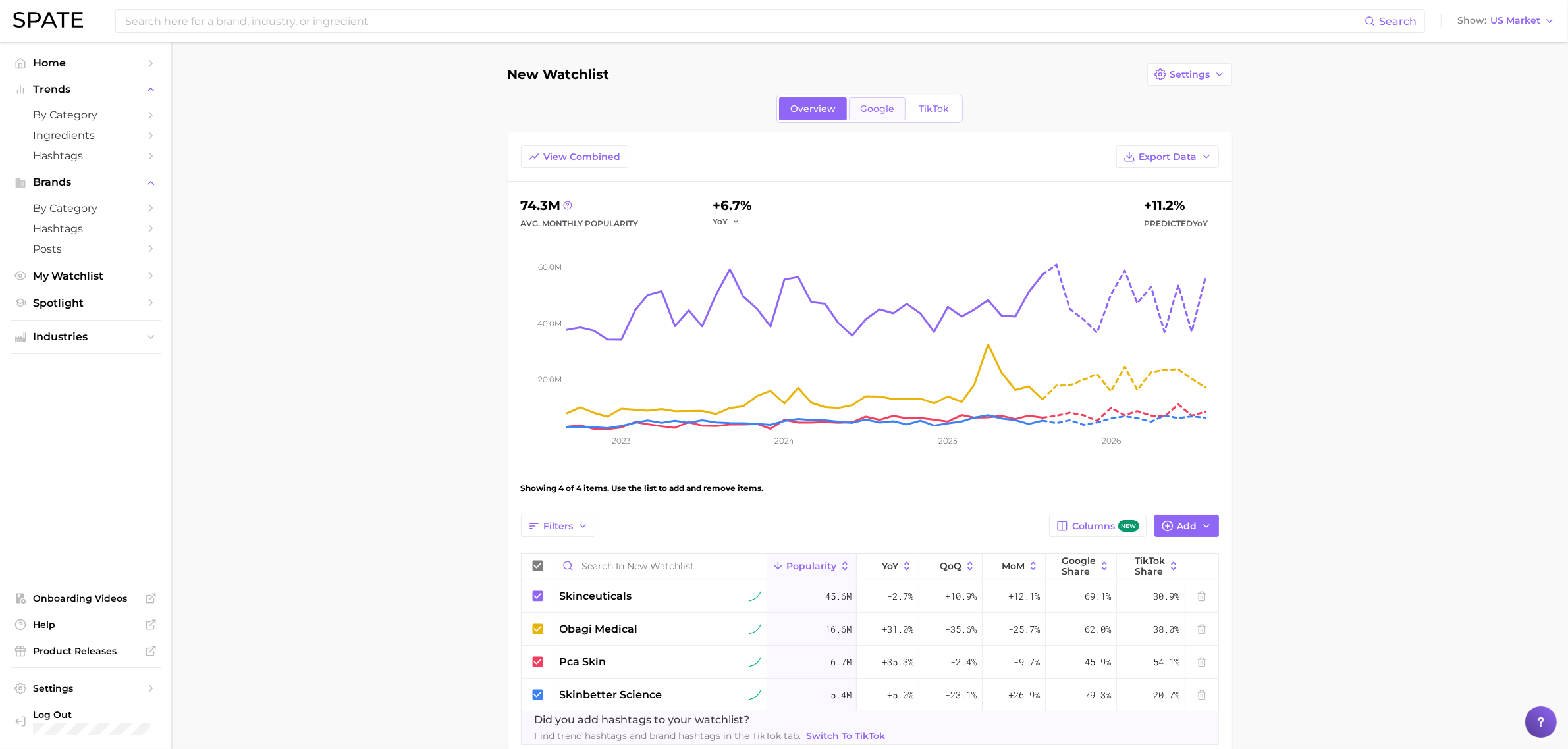
click at [873, 112] on span "Google" at bounding box center [877, 108] width 34 height 11
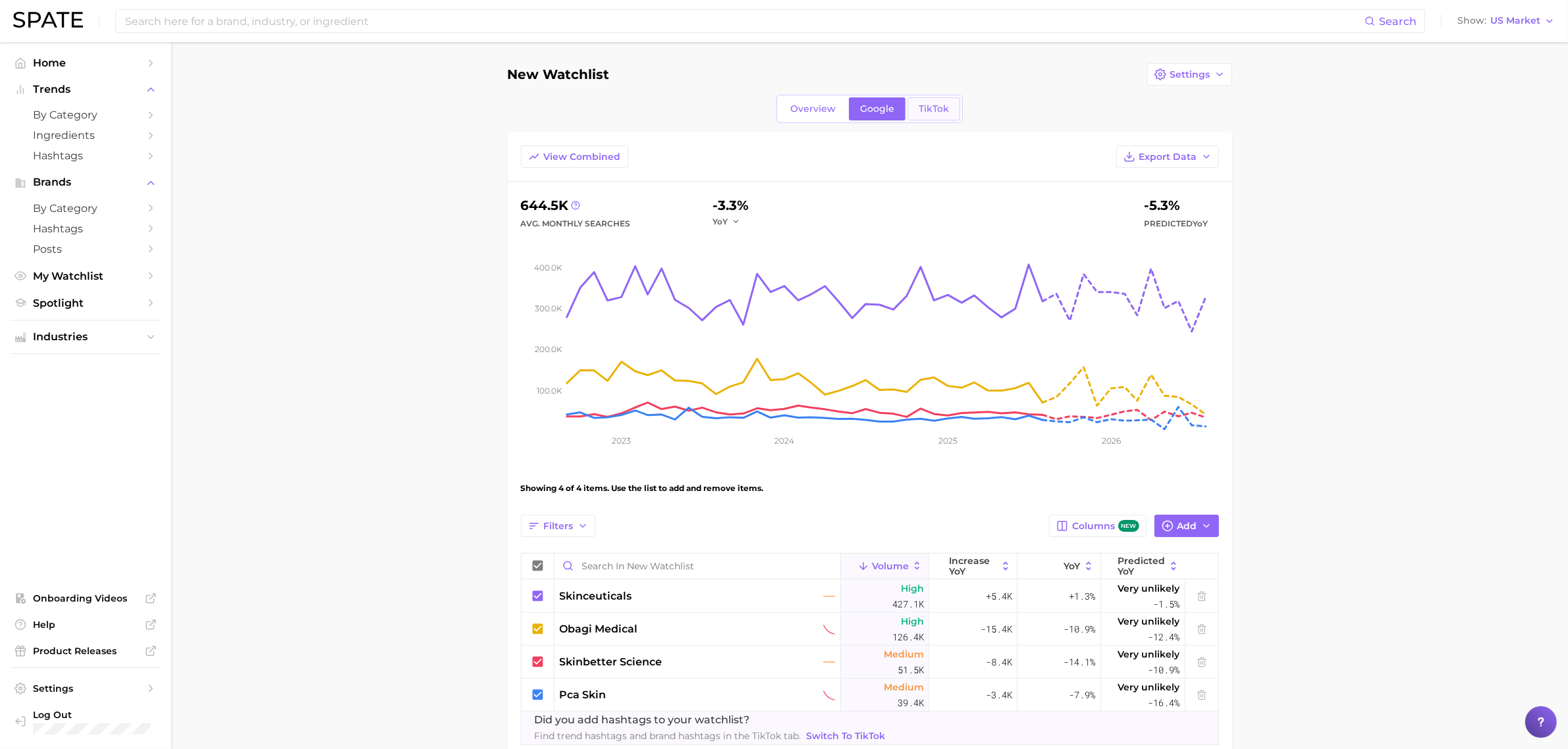
click at [924, 111] on span "TikTok" at bounding box center [934, 108] width 30 height 11
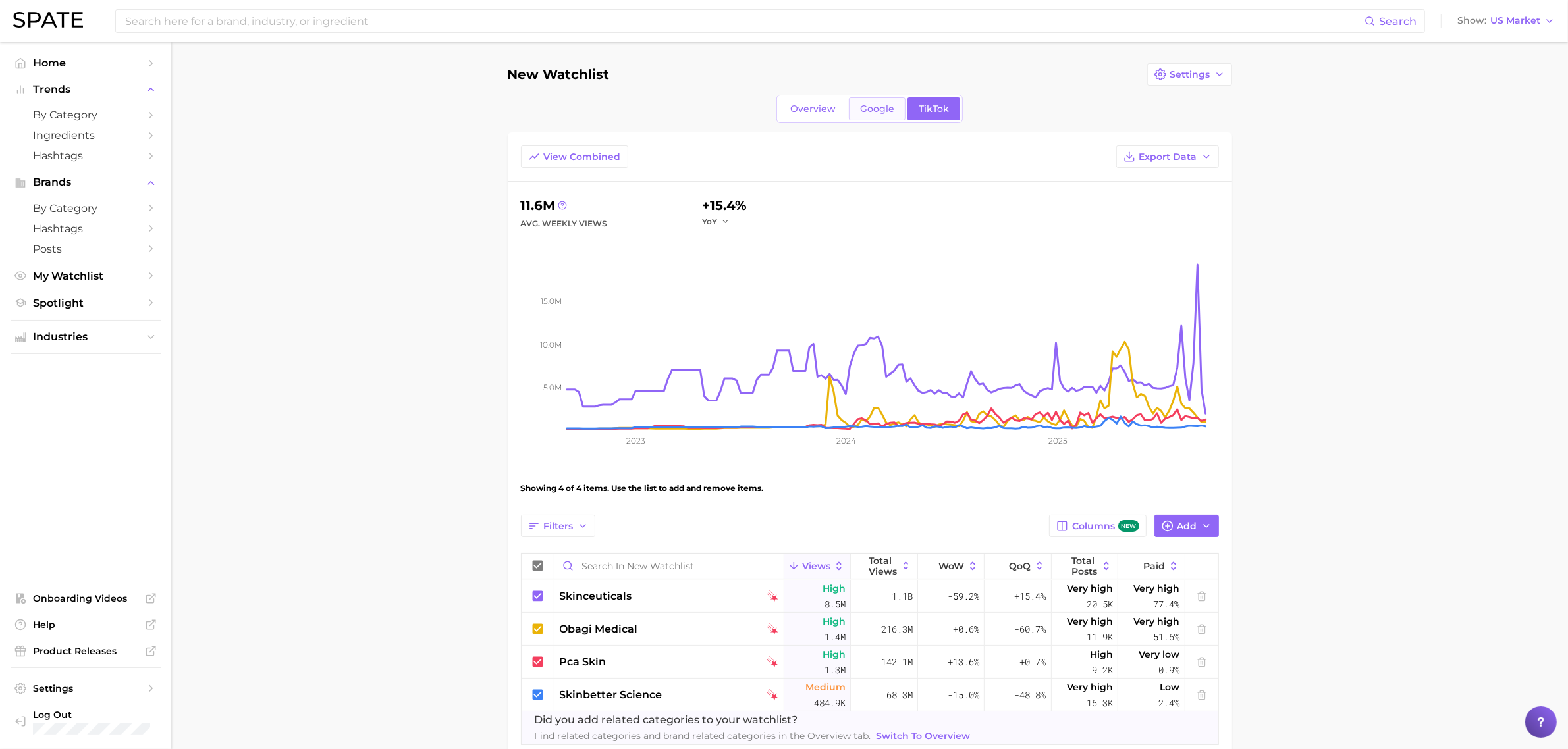
click at [879, 111] on span "Google" at bounding box center [877, 108] width 34 height 11
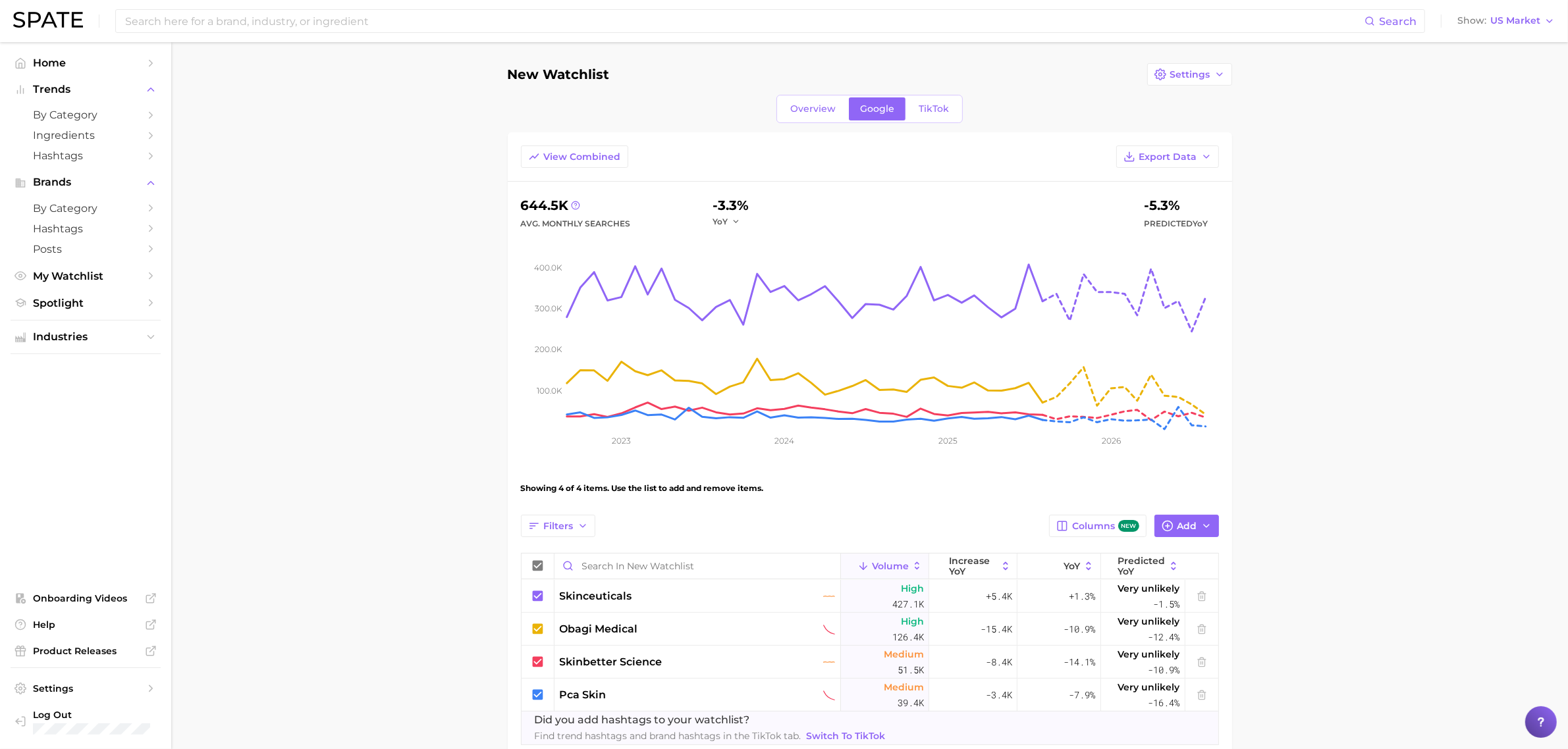
click at [1264, 481] on main "New Watchlist Settings Overview Google TikTok View Combined Export Data 644.5k …" at bounding box center [869, 433] width 1397 height 783
click at [1167, 532] on icon "button" at bounding box center [1168, 526] width 12 height 12
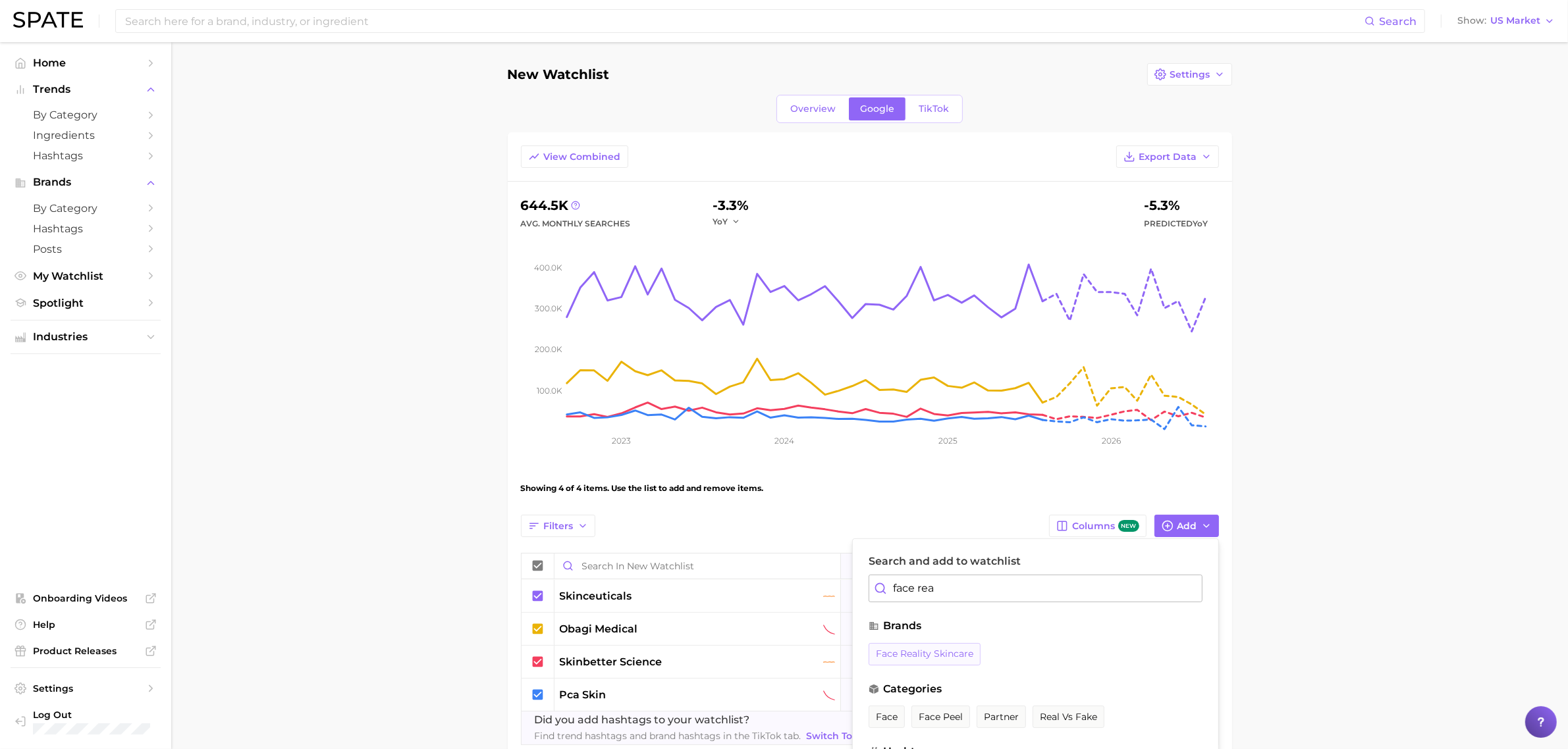
type input "face rea"
click at [957, 599] on span "face reality skincare" at bounding box center [925, 653] width 97 height 11
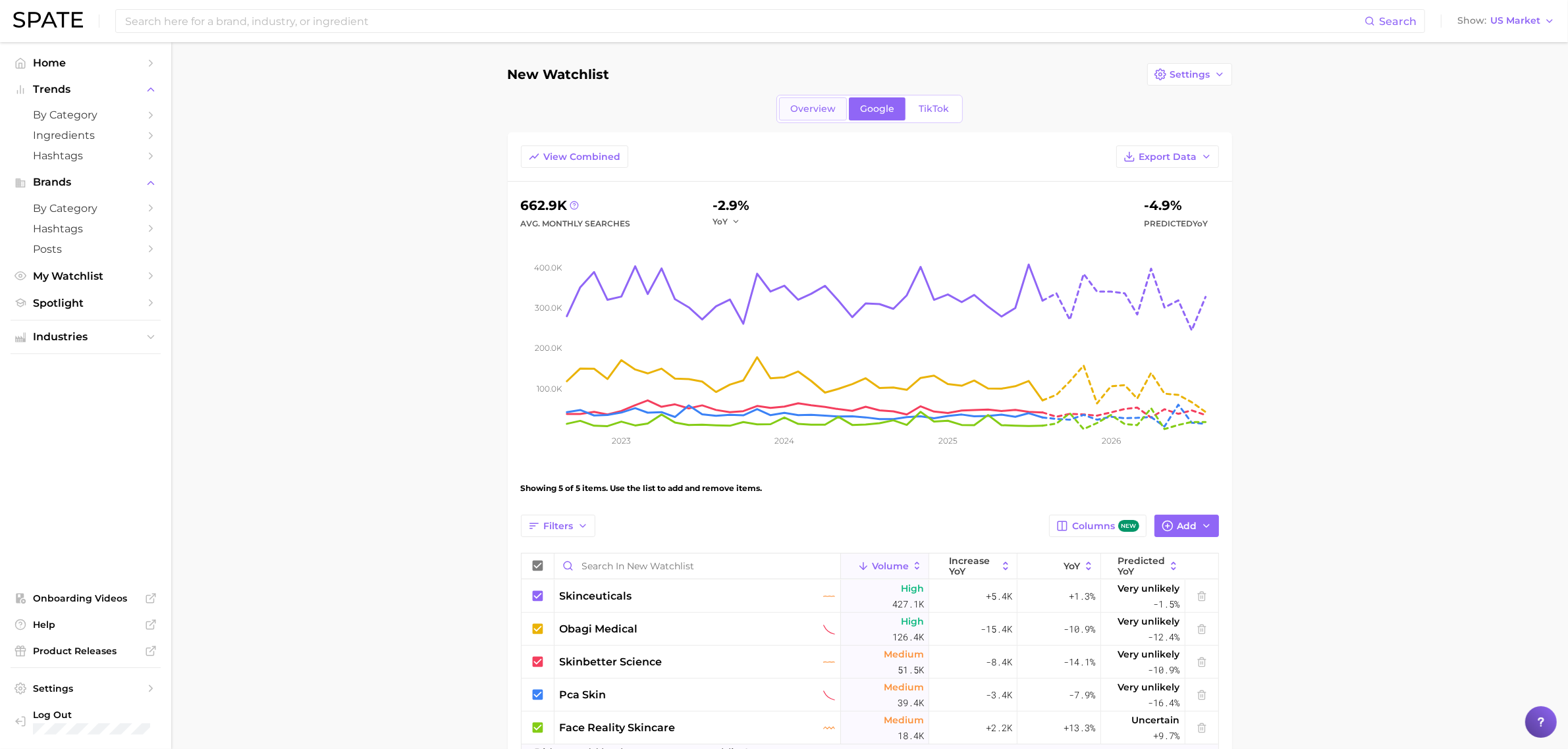
click at [820, 114] on span "Overview" at bounding box center [813, 108] width 45 height 11
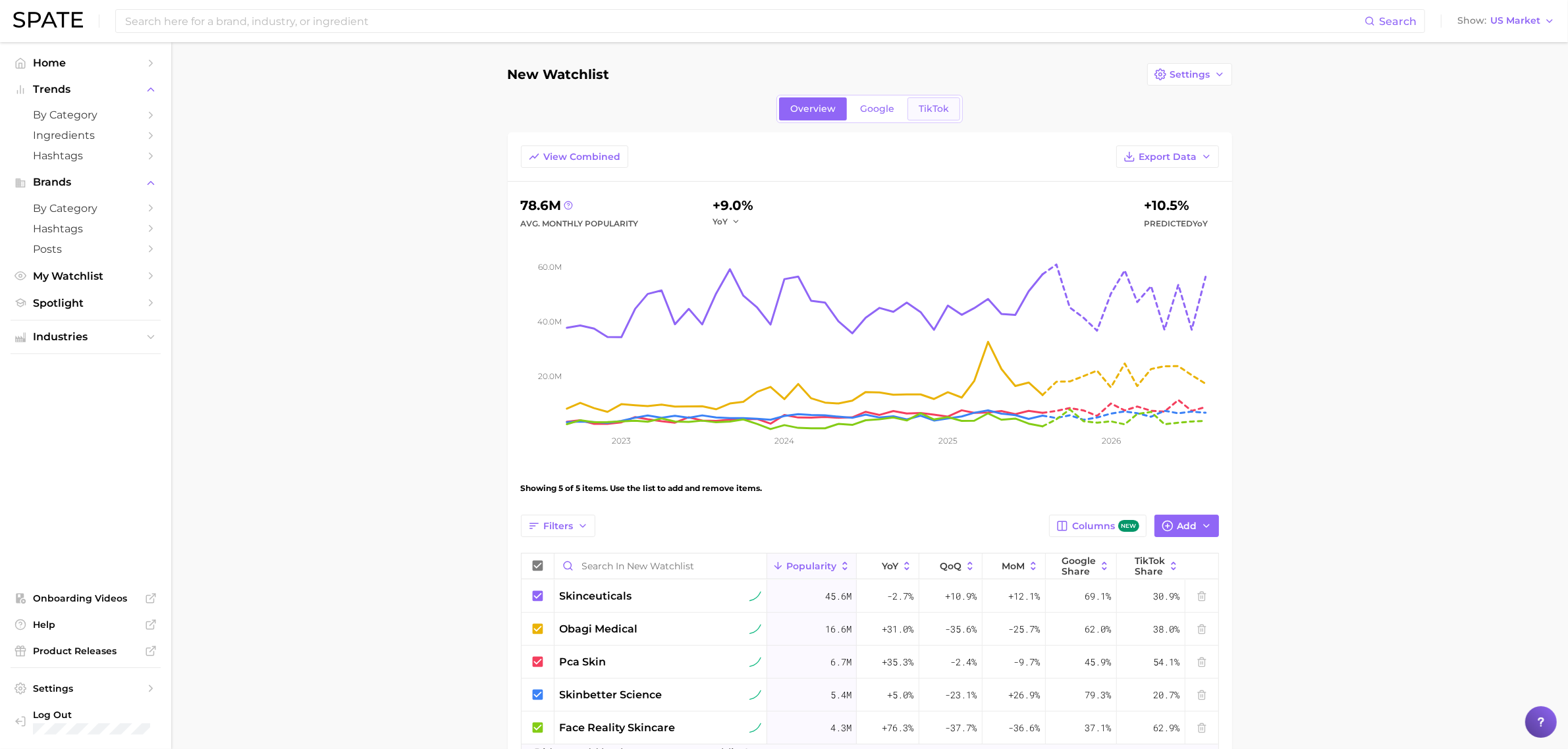
click at [951, 109] on link "TikTok" at bounding box center [934, 108] width 53 height 23
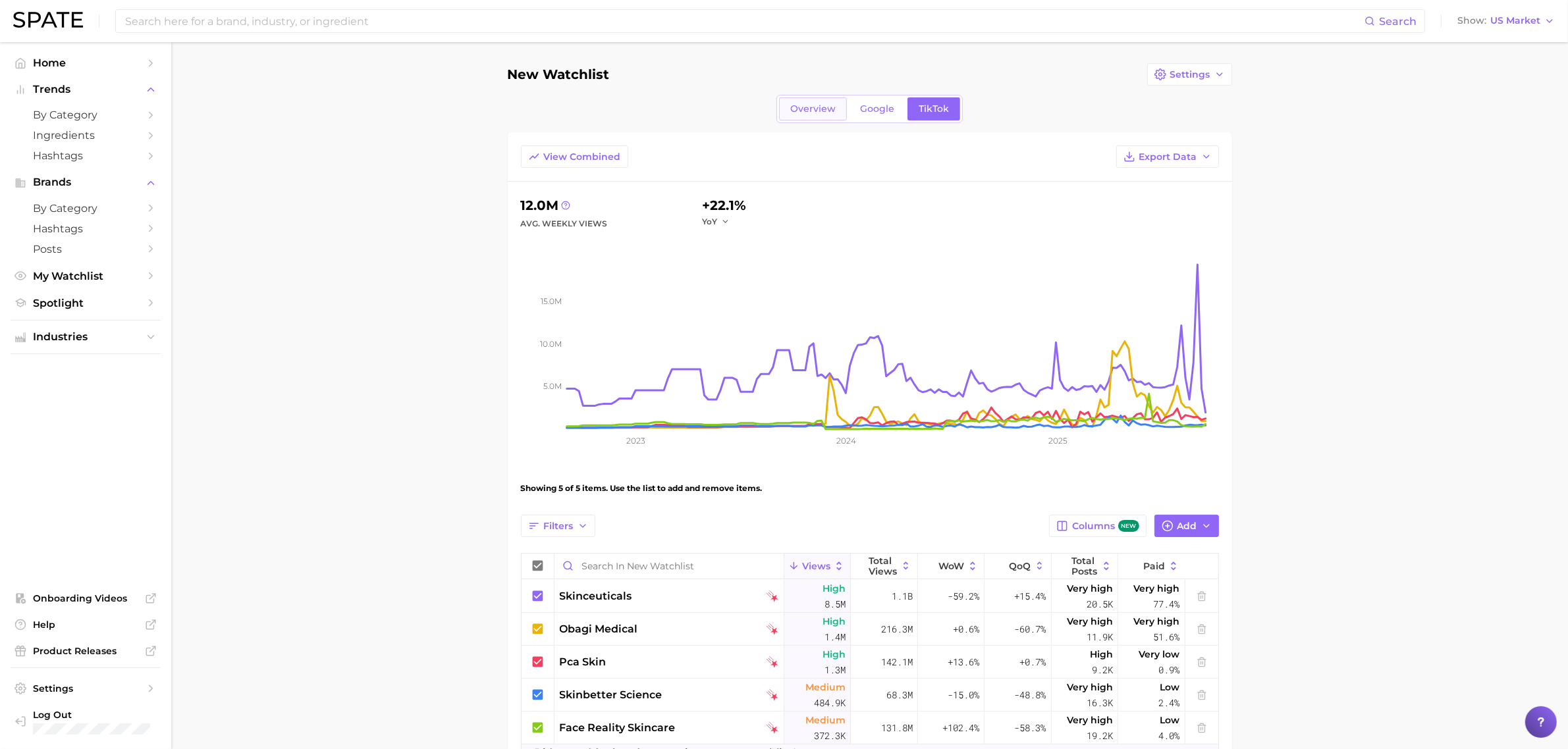
click at [814, 115] on link "Overview" at bounding box center [813, 108] width 68 height 23
